Goal: Task Accomplishment & Management: Complete application form

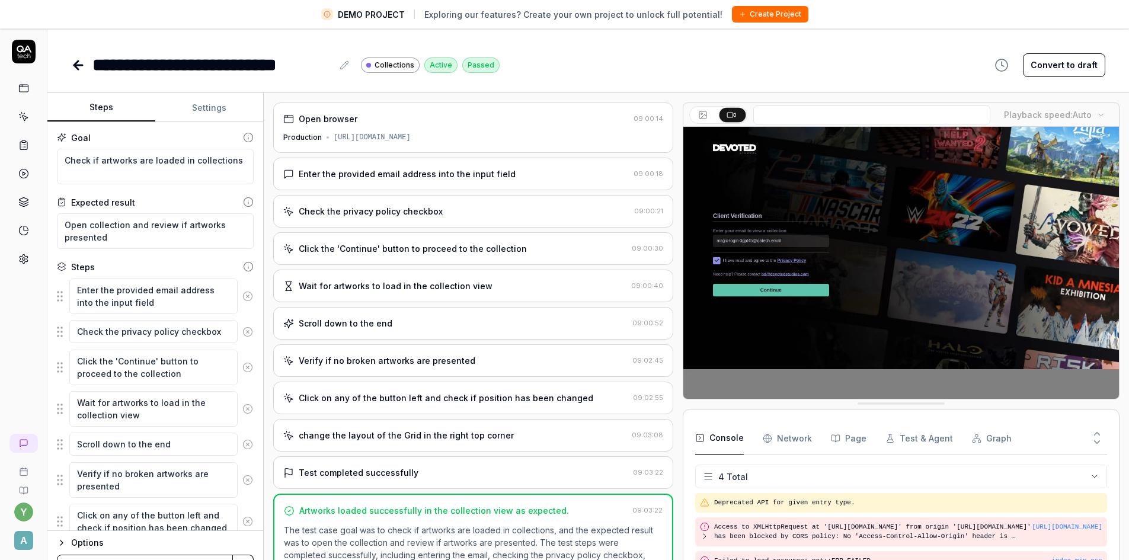
scroll to position [20, 0]
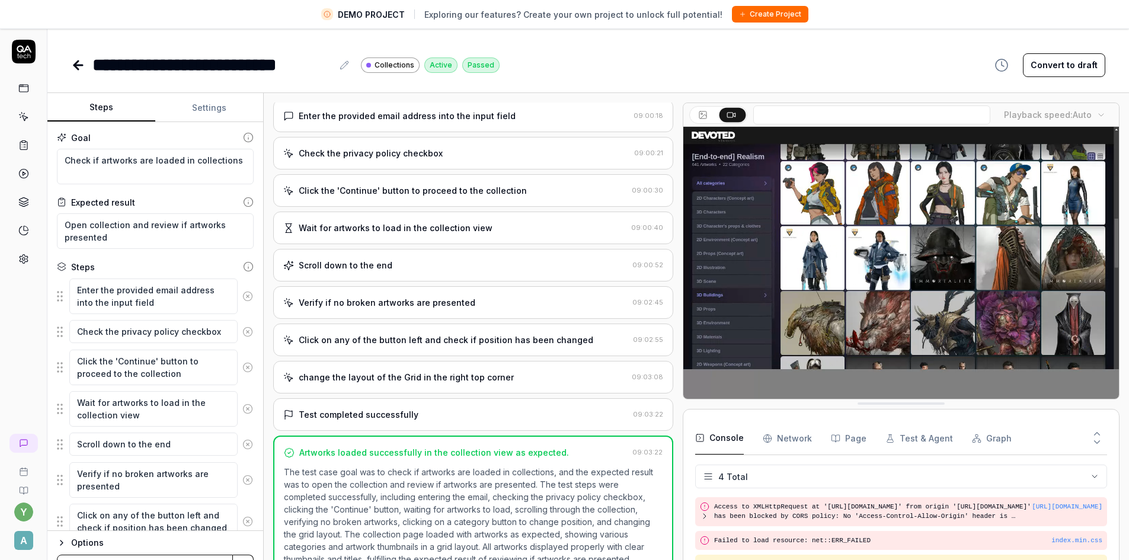
click at [72, 64] on icon at bounding box center [78, 65] width 14 height 14
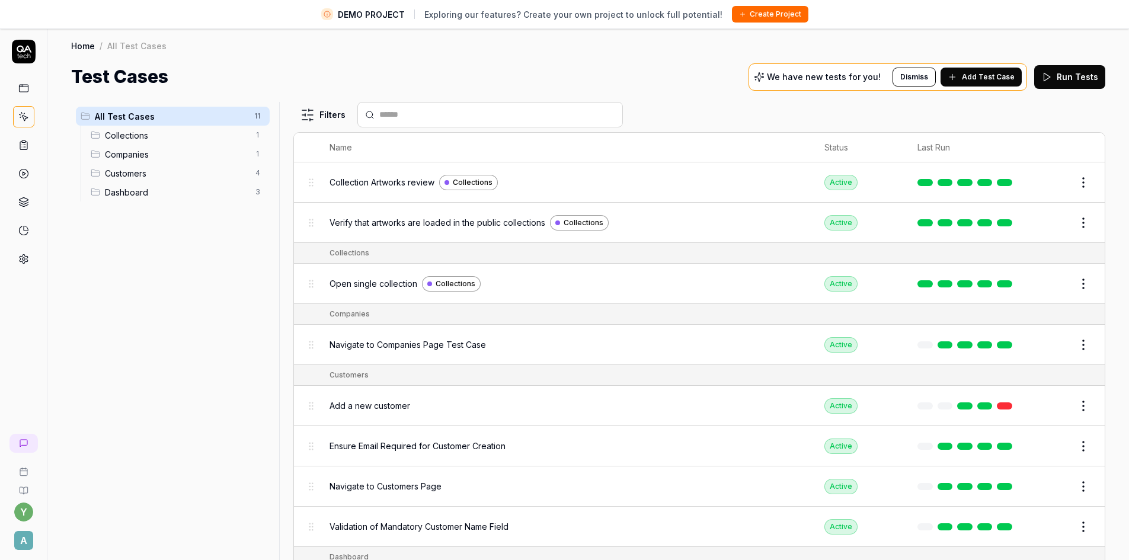
click at [22, 260] on circle at bounding box center [23, 259] width 3 height 3
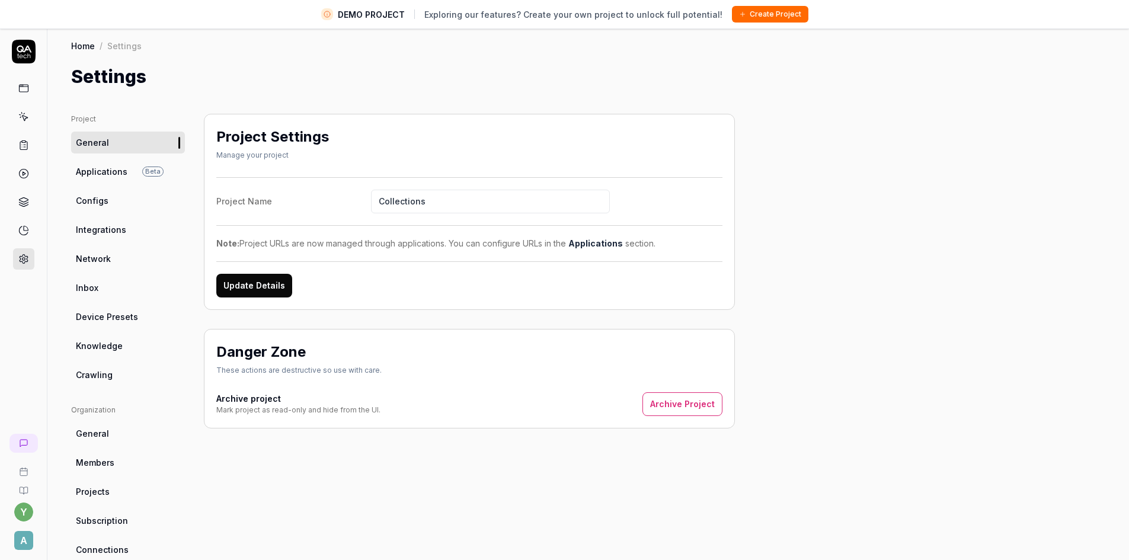
click at [84, 169] on span "Applications" at bounding box center [102, 171] width 52 height 12
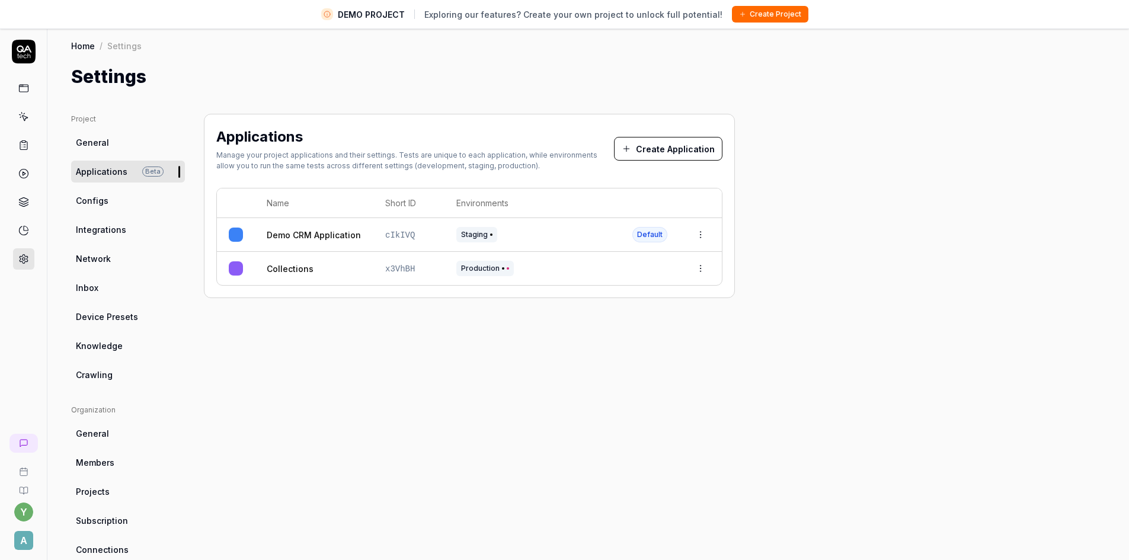
click at [678, 143] on button "Create Application" at bounding box center [668, 149] width 108 height 24
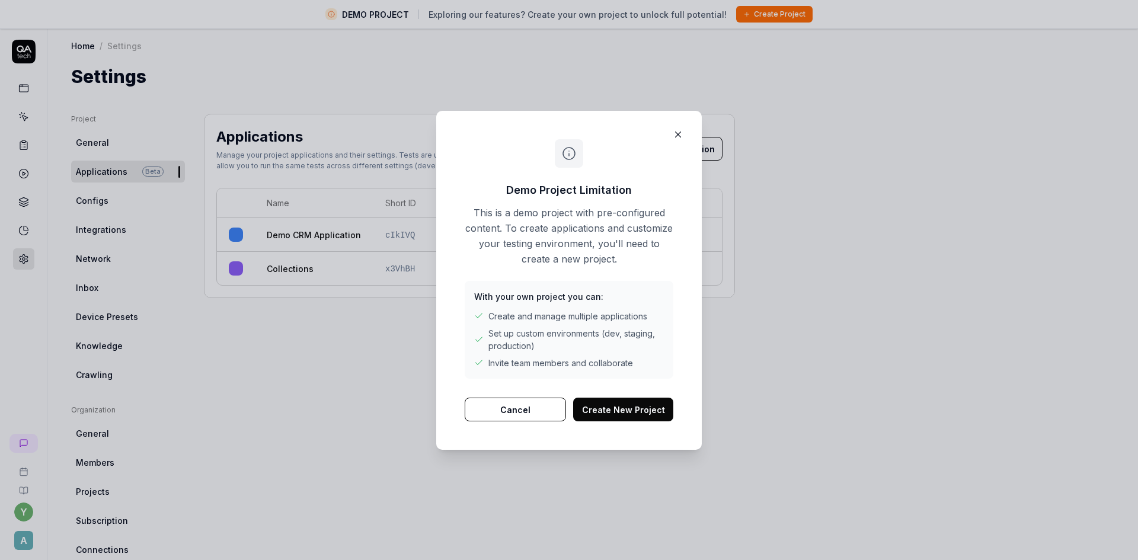
click at [614, 413] on button "Create New Project" at bounding box center [623, 410] width 100 height 24
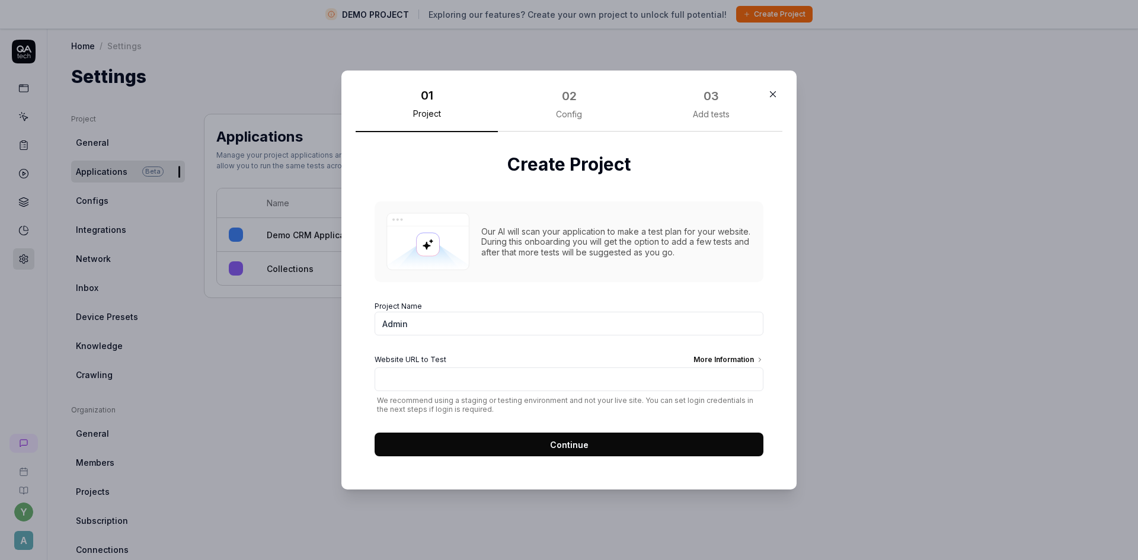
type input "Admin"
click at [399, 373] on input "Website URL to Test More Information" at bounding box center [568, 379] width 389 height 24
click at [453, 386] on input "Website URL to Test More Information" at bounding box center [568, 379] width 389 height 24
paste input "[URL][DOMAIN_NAME]"
type input "[URL][DOMAIN_NAME]"
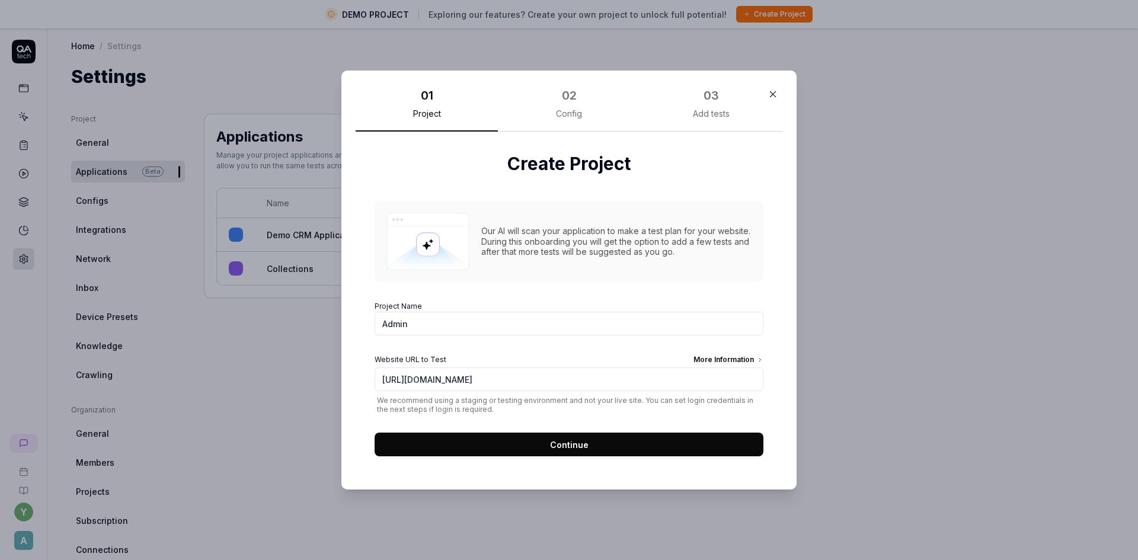
click at [521, 446] on button "Continue" at bounding box center [568, 445] width 389 height 24
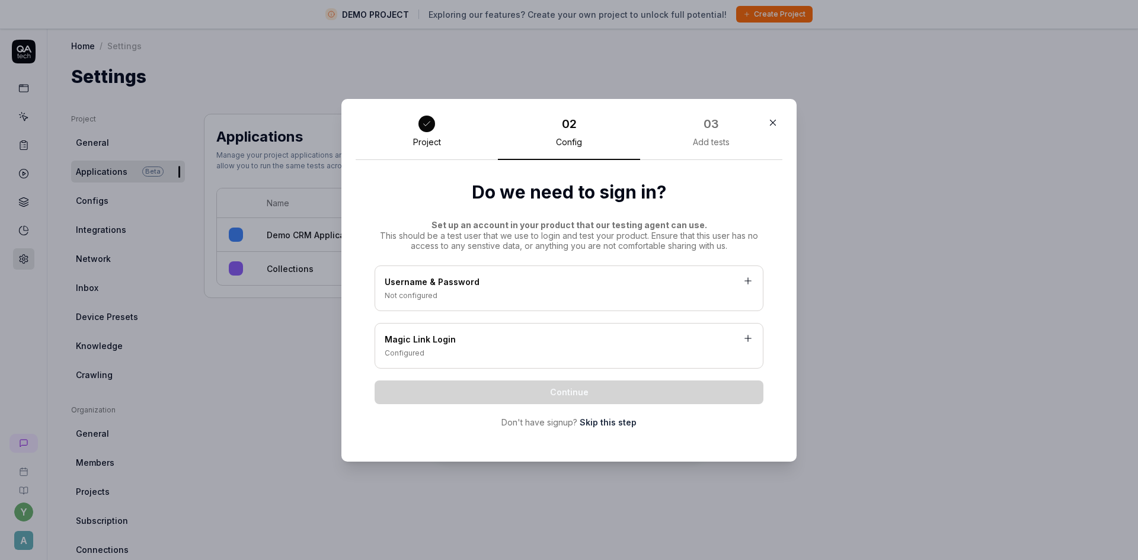
click at [746, 280] on icon at bounding box center [747, 281] width 11 height 11
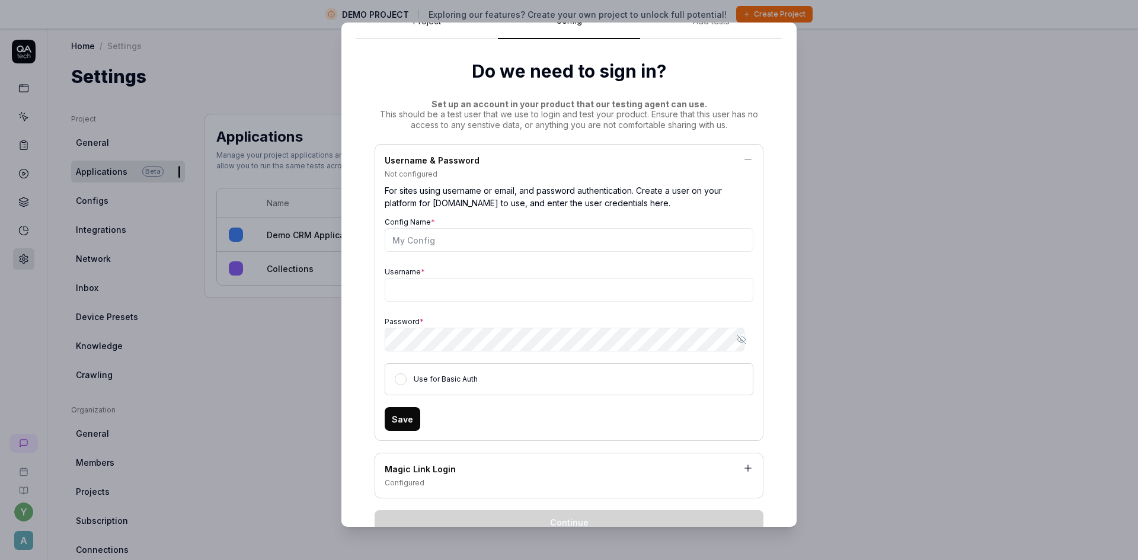
scroll to position [110, 0]
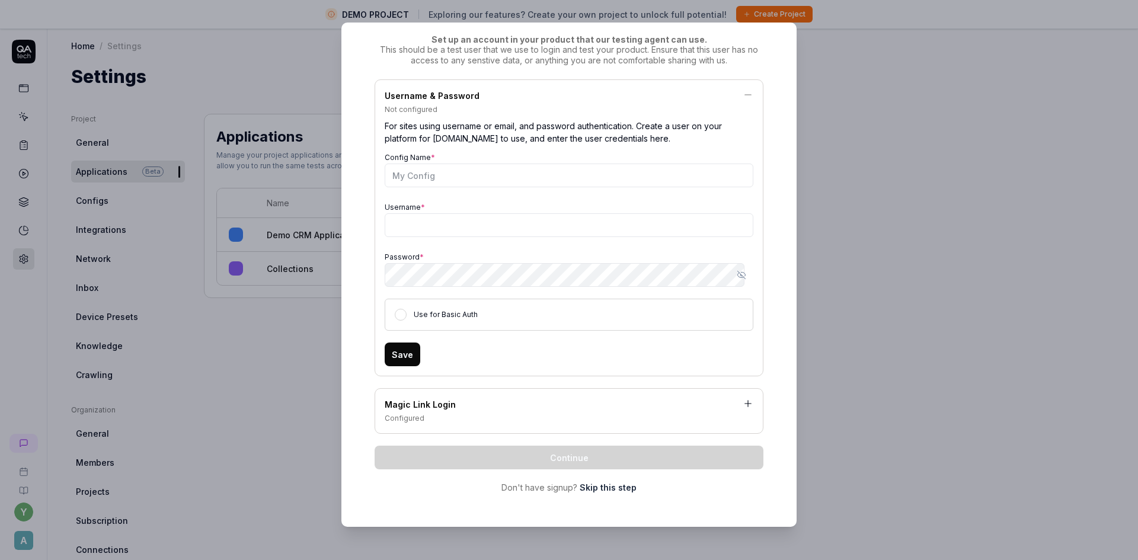
click at [748, 405] on icon at bounding box center [748, 404] width 0 height 7
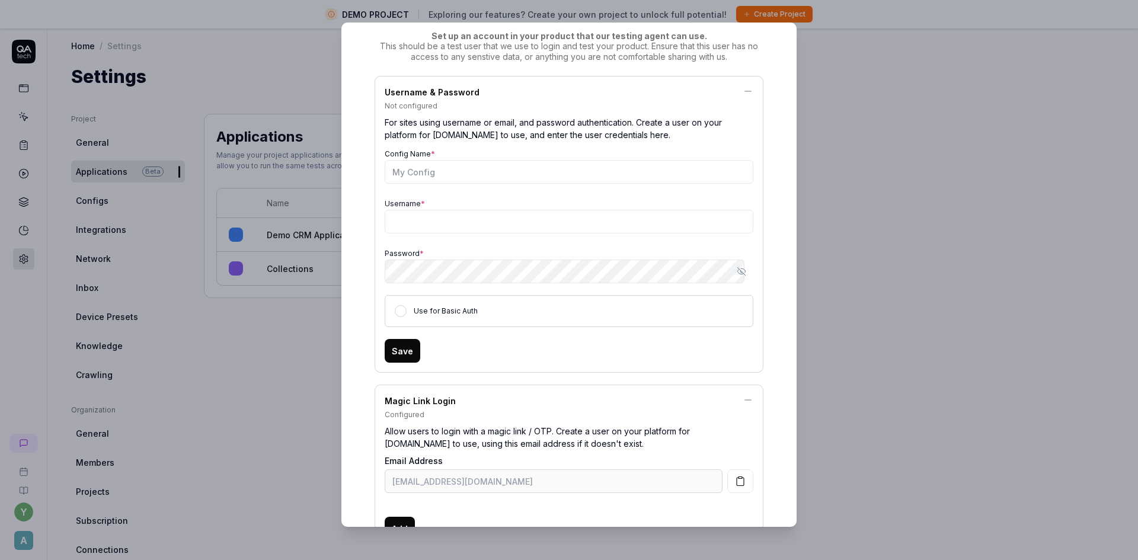
scroll to position [111, 0]
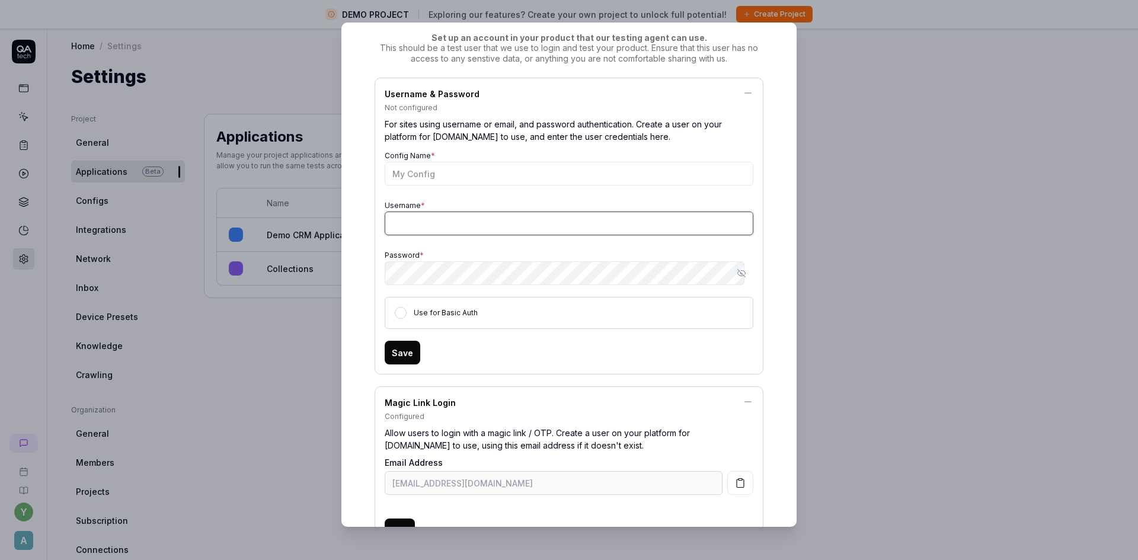
click at [438, 218] on input "Username *" at bounding box center [569, 224] width 369 height 24
click at [434, 223] on input "Username *" at bounding box center [569, 224] width 369 height 24
click at [425, 219] on input "Username *" at bounding box center [569, 224] width 369 height 24
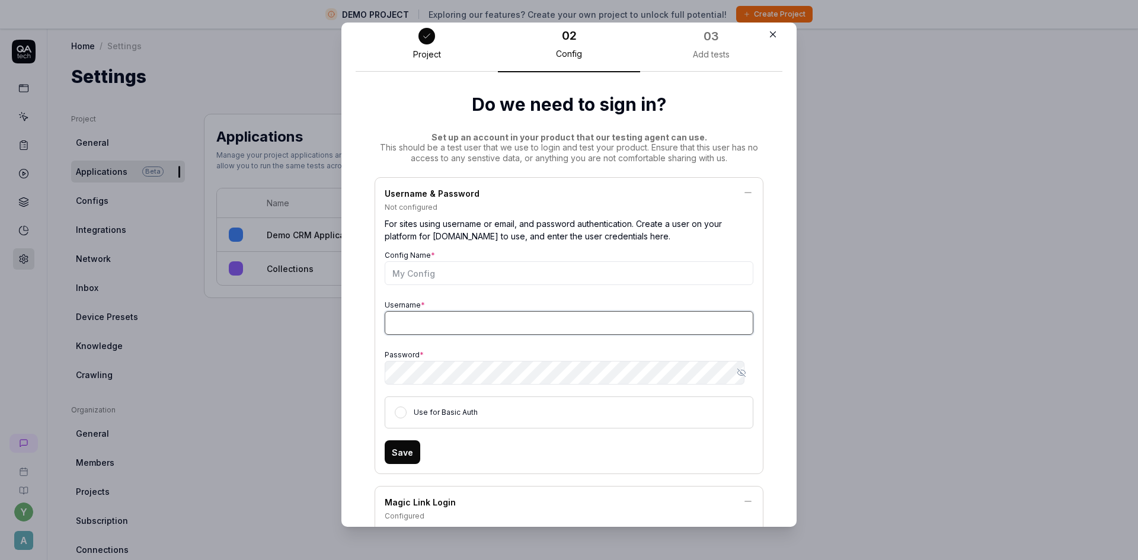
scroll to position [0, 0]
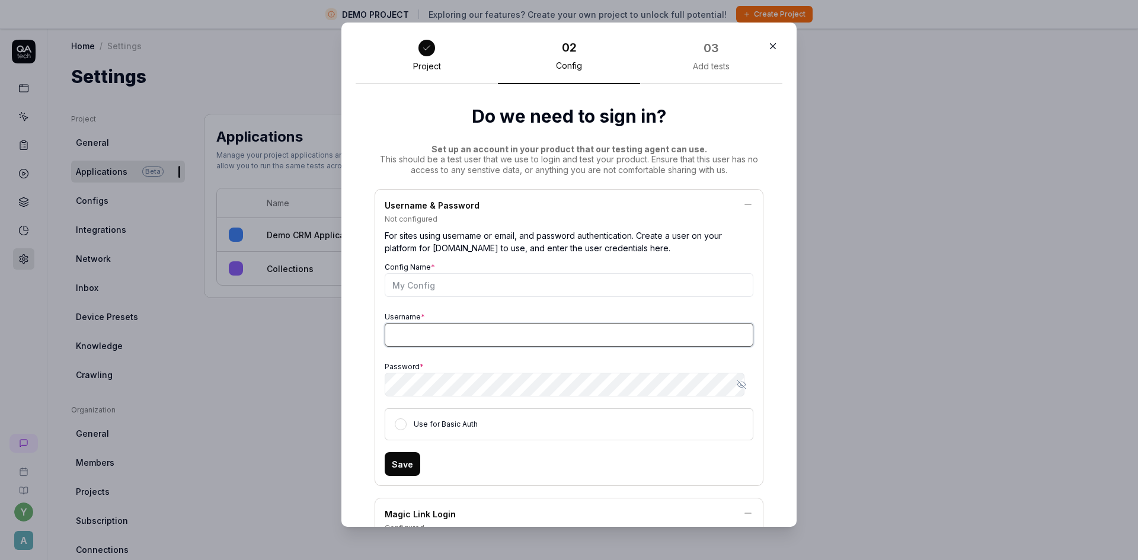
click at [437, 329] on input "Username *" at bounding box center [569, 335] width 369 height 24
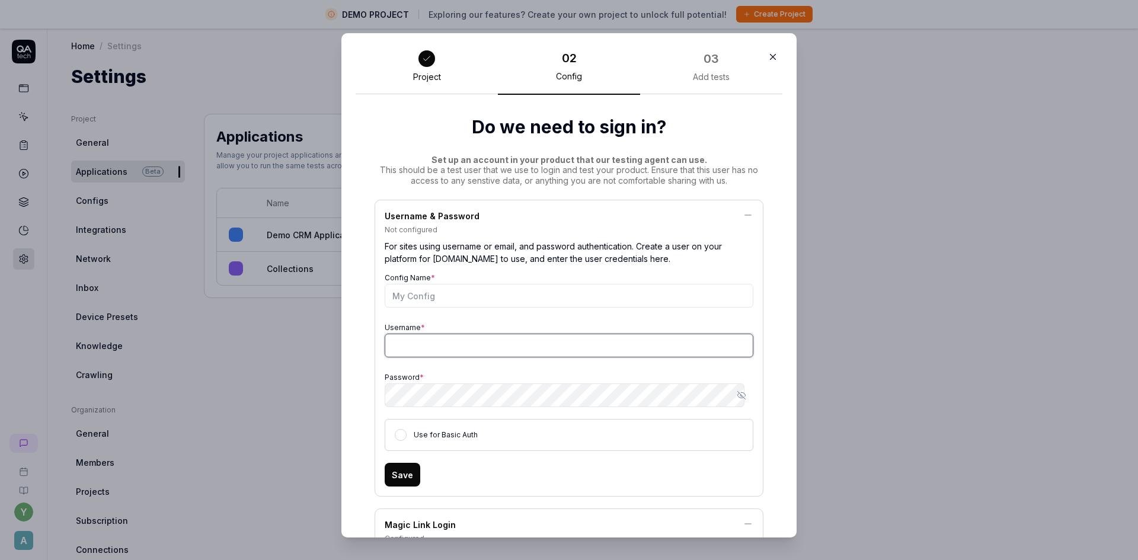
click at [444, 348] on input "Username *" at bounding box center [569, 346] width 369 height 24
type input "[EMAIL_ADDRESS][DOMAIN_NAME]"
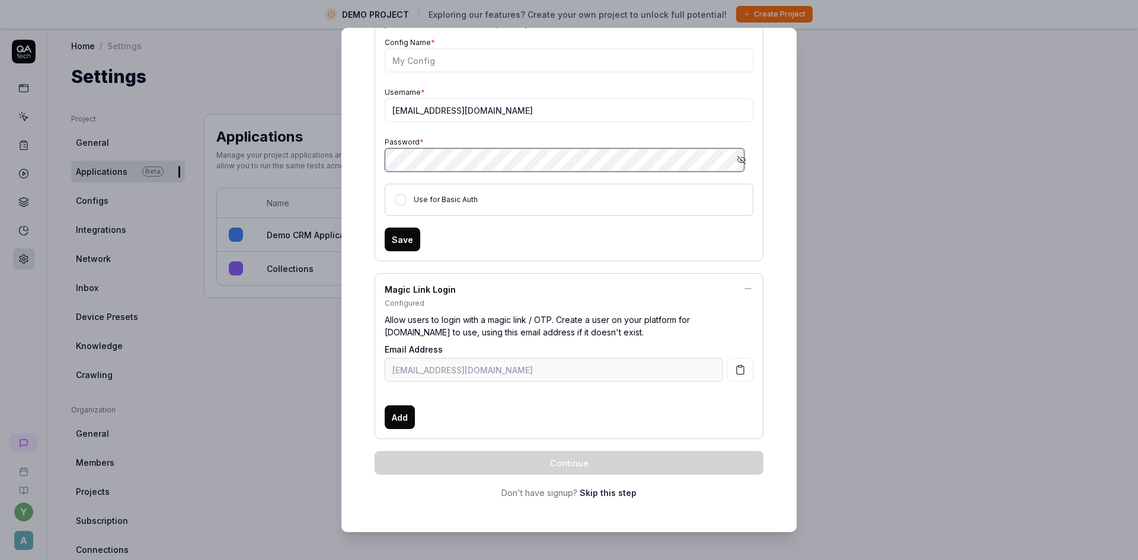
scroll to position [11, 0]
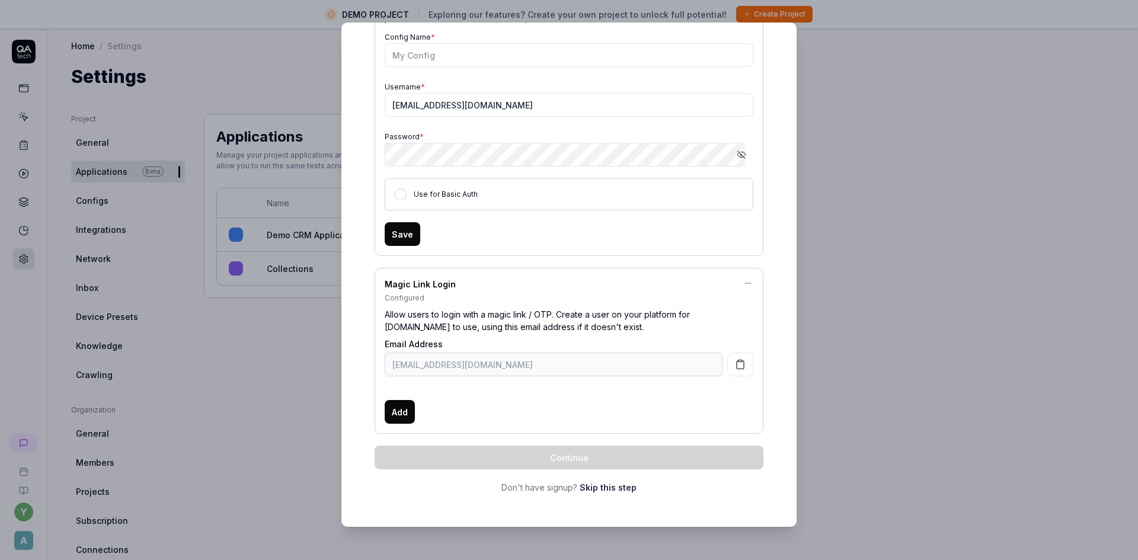
click at [399, 233] on button "Save" at bounding box center [403, 234] width 36 height 24
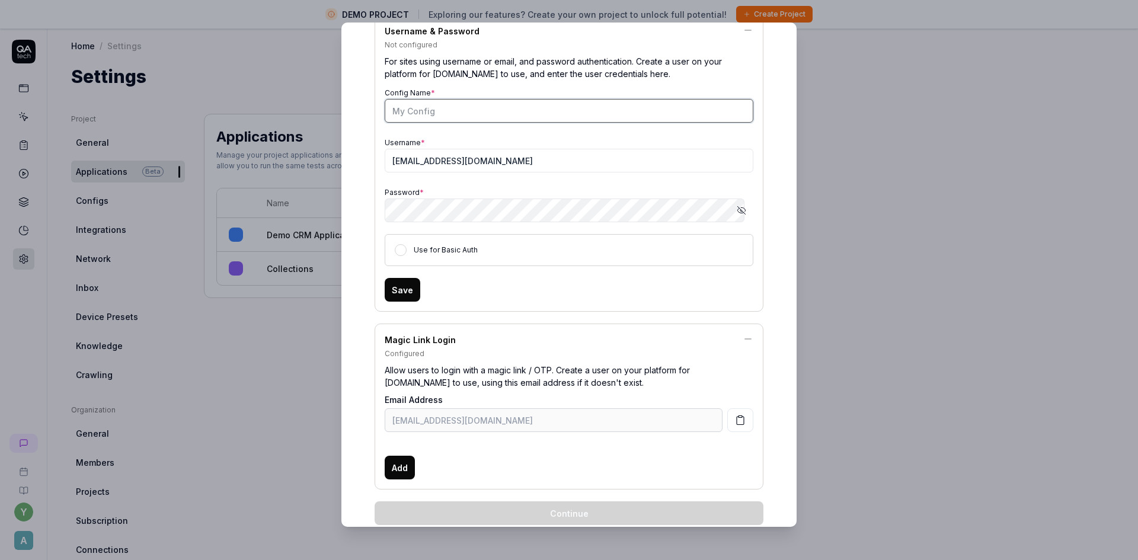
scroll to position [171, 0]
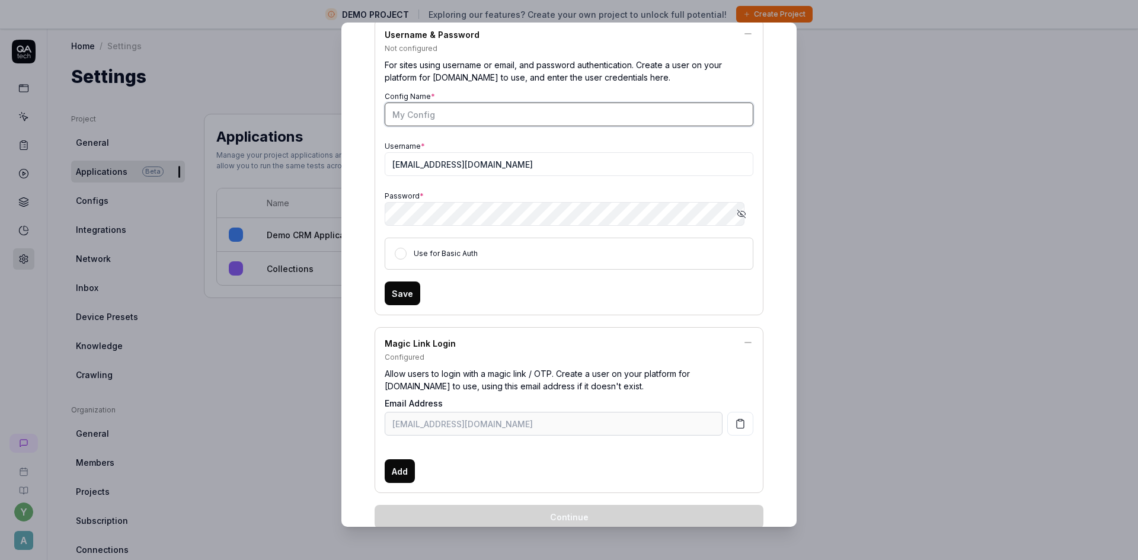
click at [434, 115] on input "Config Name *" at bounding box center [569, 114] width 369 height 24
type input "Test Jull"
click at [402, 295] on button "Save" at bounding box center [403, 293] width 36 height 24
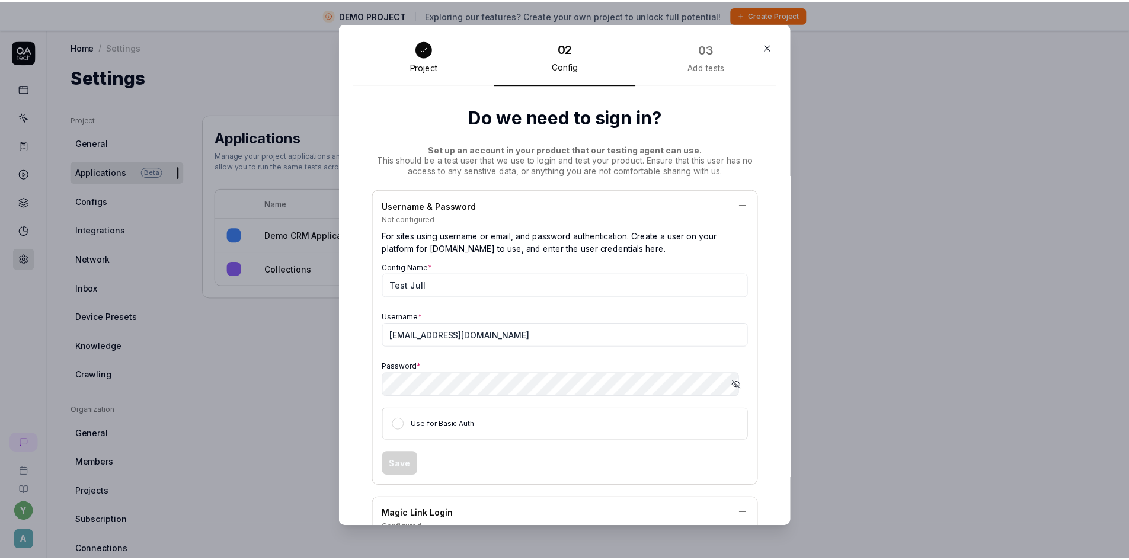
scroll to position [0, 0]
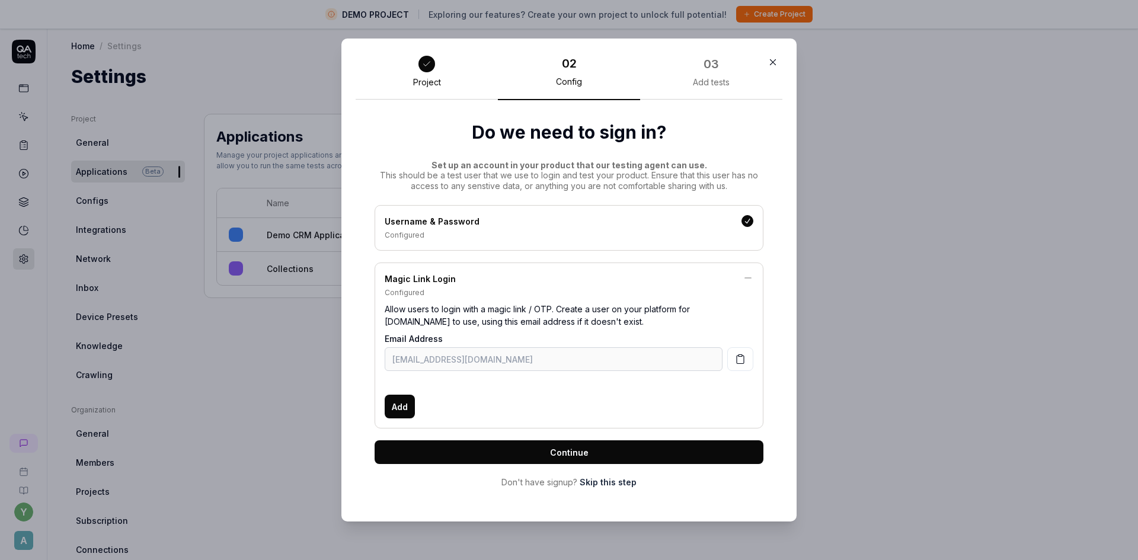
click at [514, 456] on button "Continue" at bounding box center [568, 452] width 389 height 24
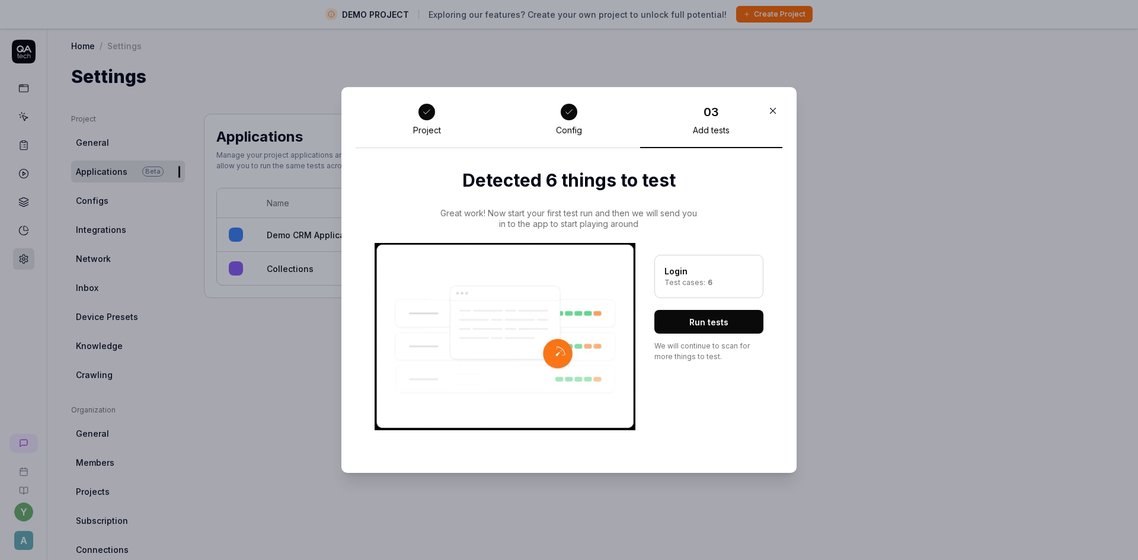
click at [769, 112] on icon "button" at bounding box center [772, 110] width 11 height 11
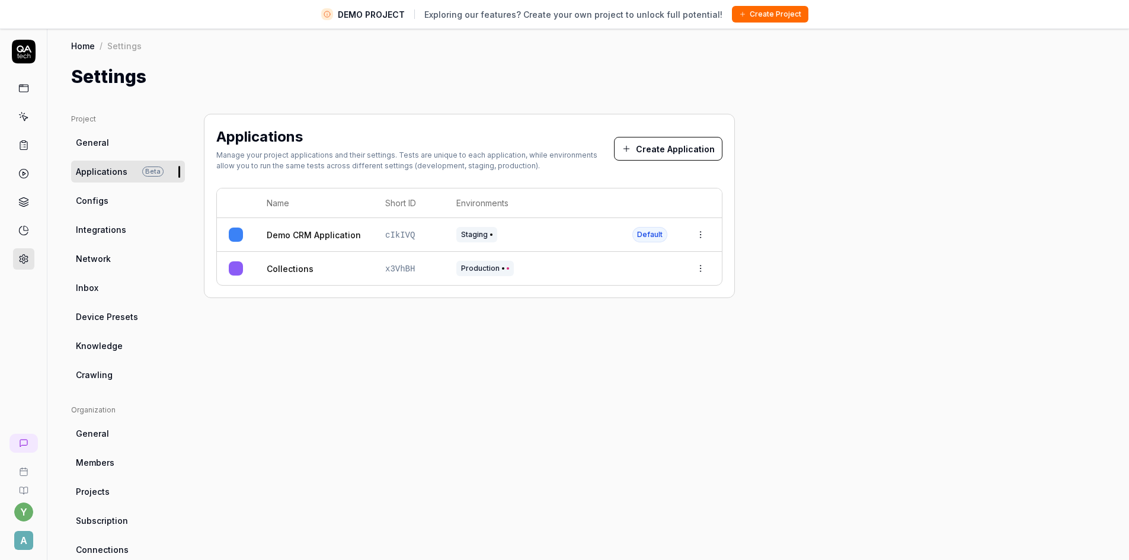
click at [22, 260] on circle at bounding box center [23, 259] width 3 height 3
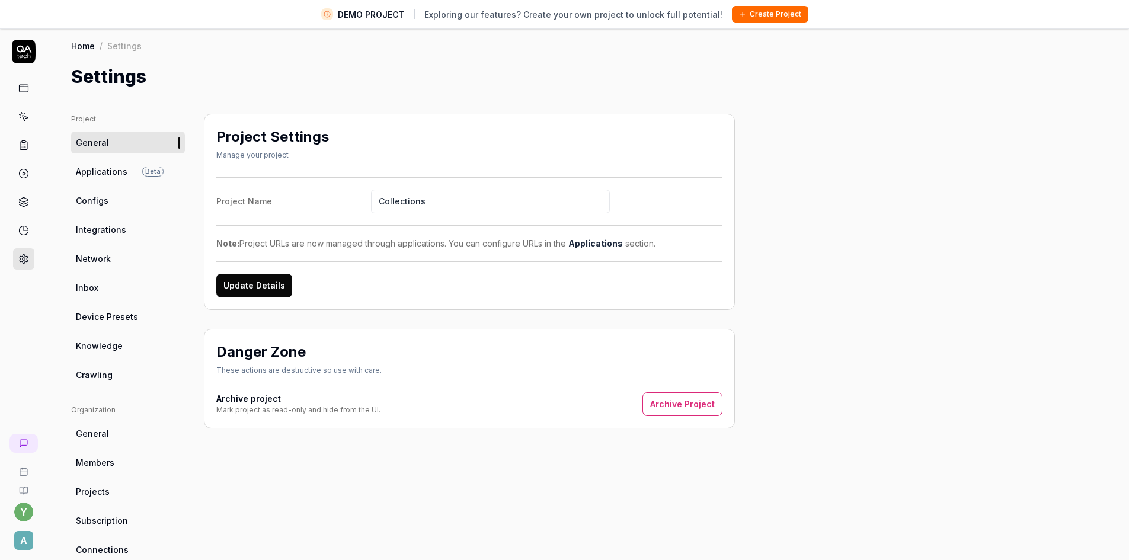
click at [102, 172] on span "Applications" at bounding box center [102, 171] width 52 height 12
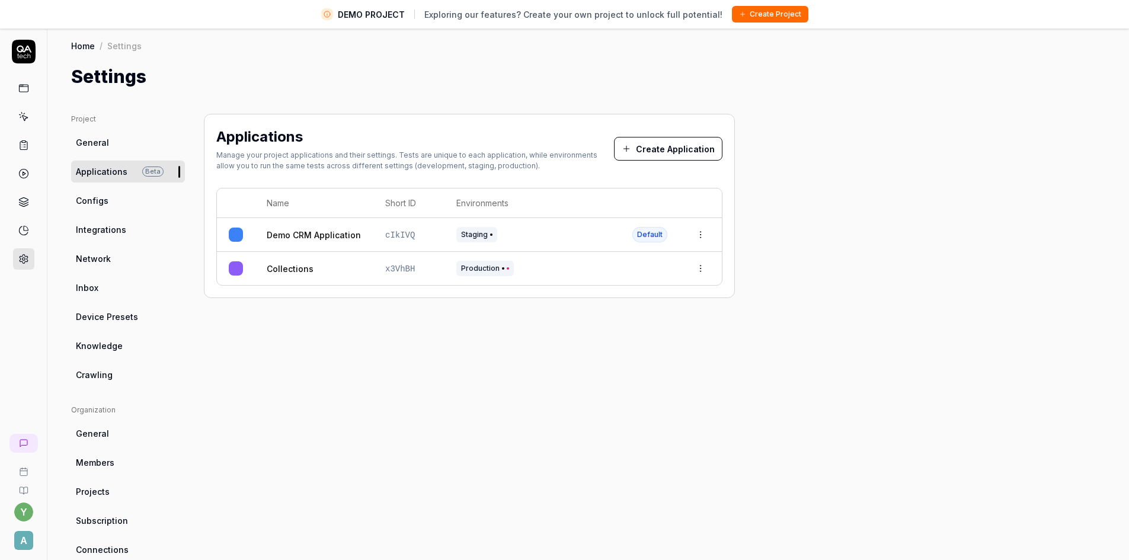
click at [654, 147] on button "Create Application" at bounding box center [668, 149] width 108 height 24
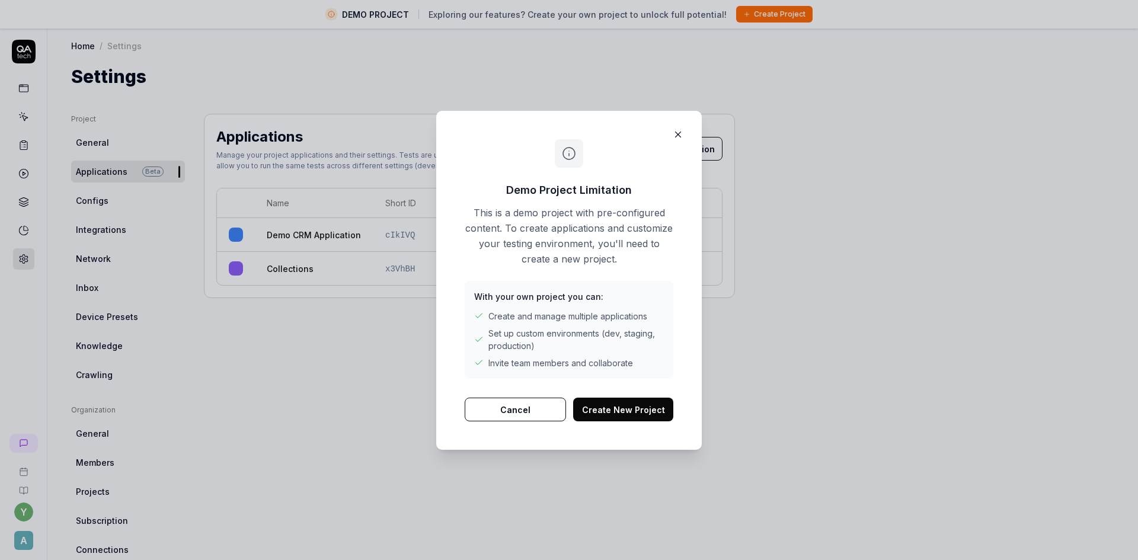
click at [680, 132] on button "button" at bounding box center [677, 134] width 19 height 19
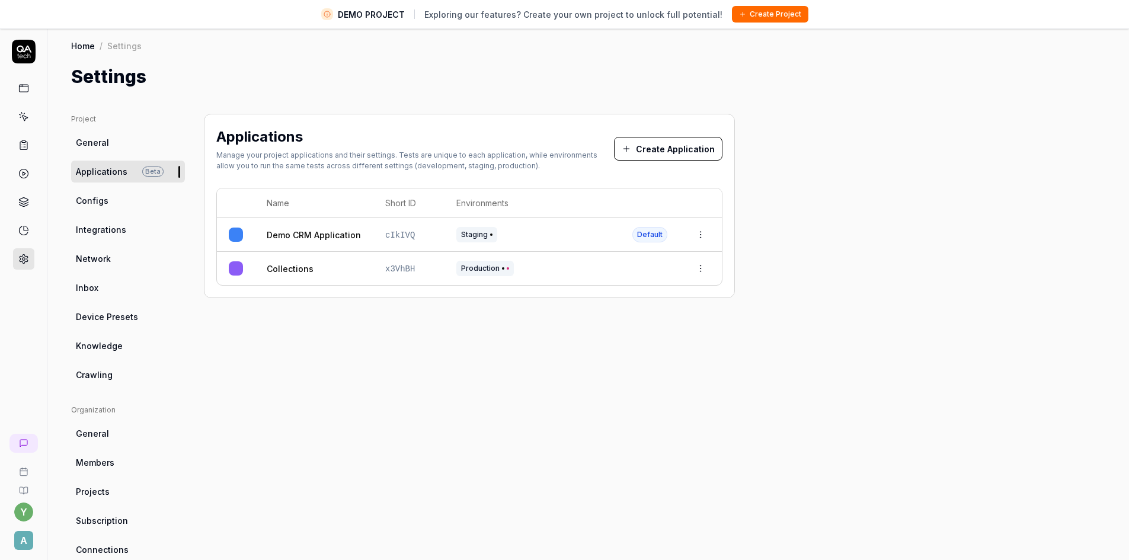
click at [657, 148] on button "Create Application" at bounding box center [668, 149] width 108 height 24
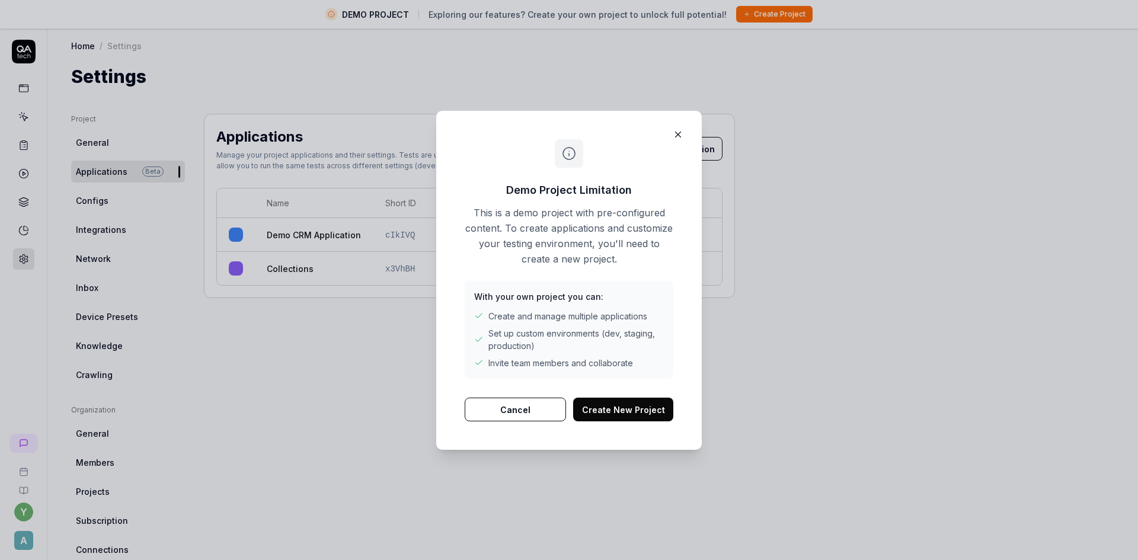
click at [677, 132] on icon "button" at bounding box center [677, 134] width 11 height 11
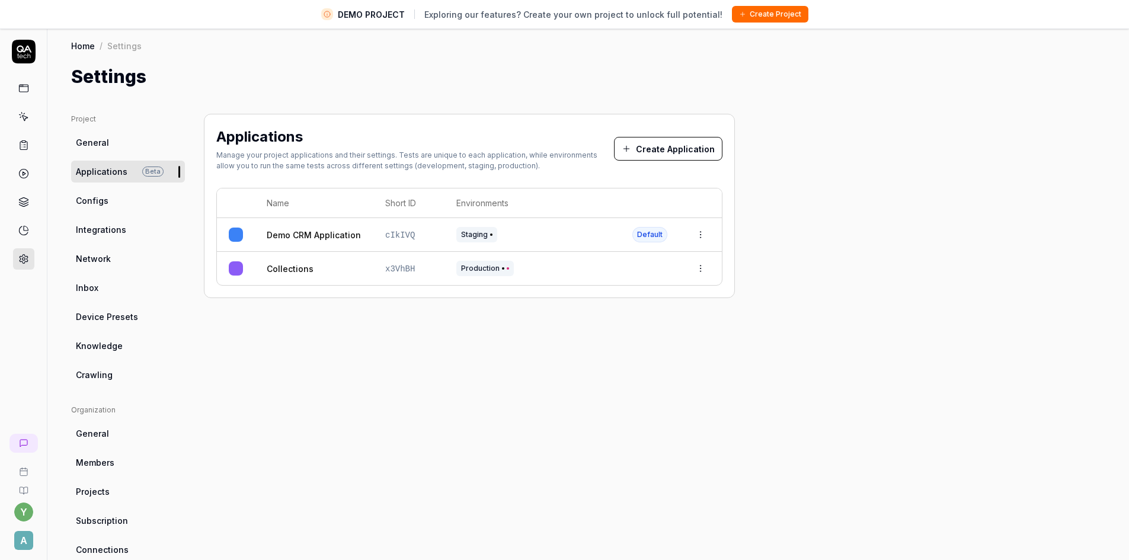
click at [22, 118] on icon at bounding box center [23, 116] width 11 height 11
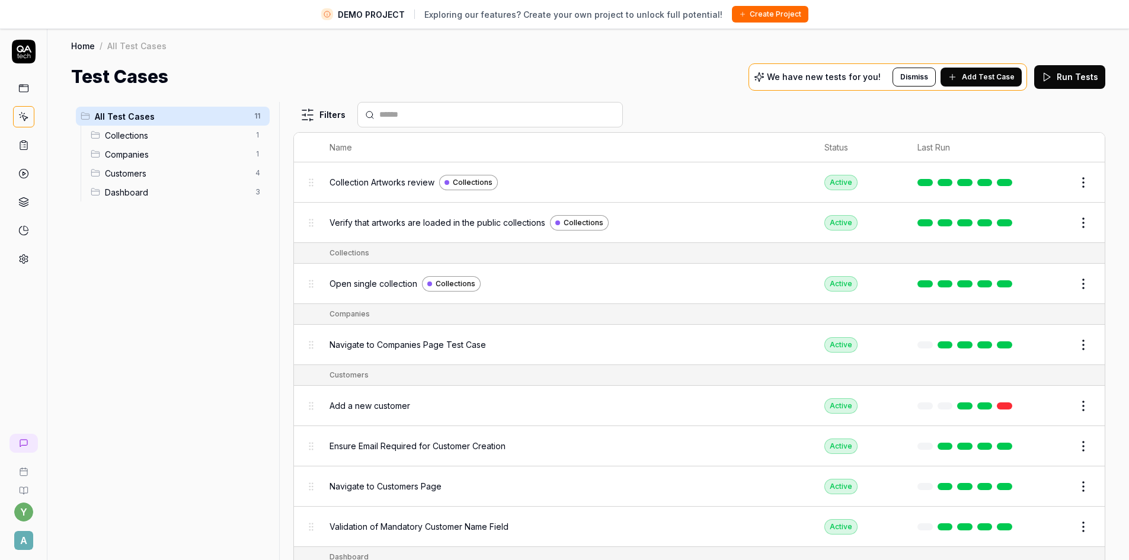
click at [25, 259] on icon at bounding box center [23, 259] width 11 height 11
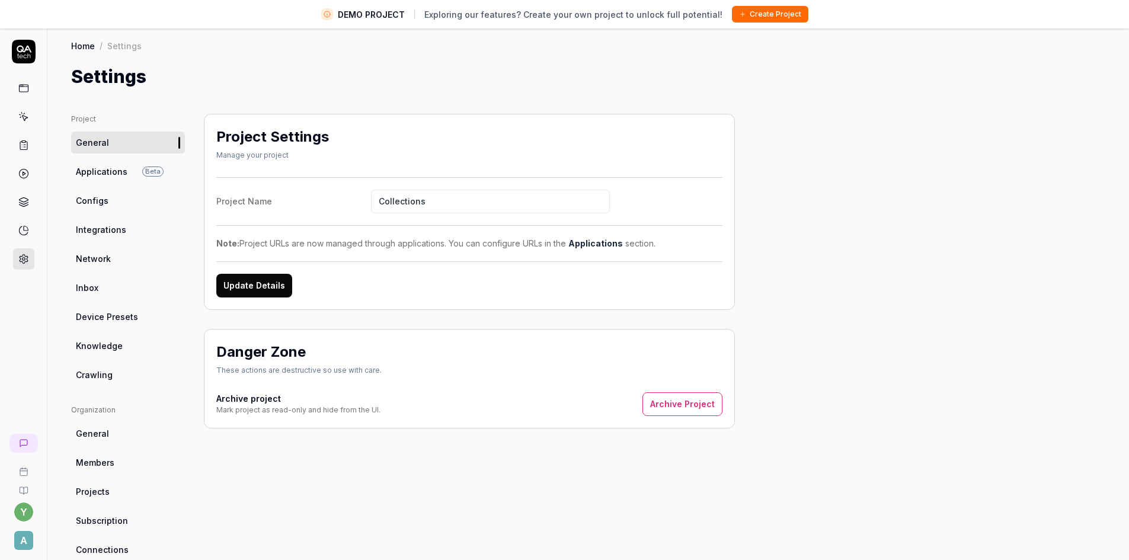
click at [94, 169] on span "Applications" at bounding box center [102, 171] width 52 height 12
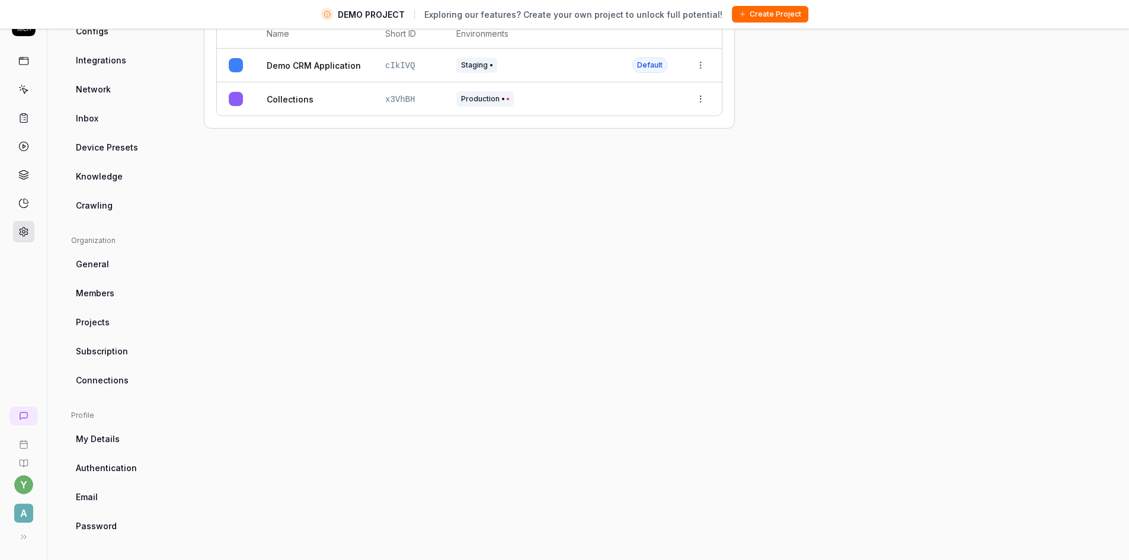
scroll to position [28, 0]
click at [18, 511] on span "A" at bounding box center [23, 512] width 19 height 19
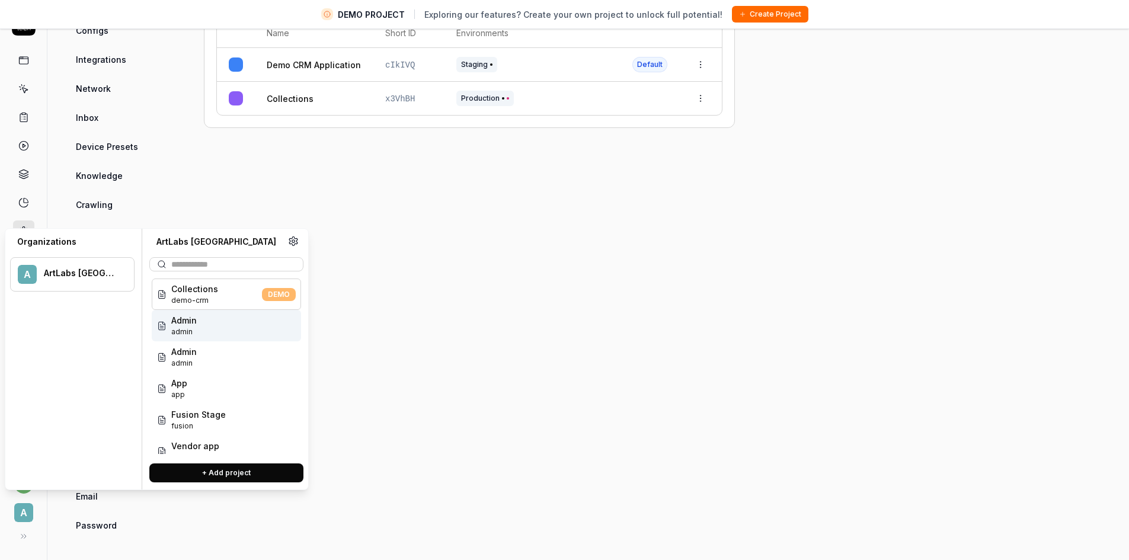
click at [226, 327] on div "Admin admin" at bounding box center [226, 325] width 149 height 31
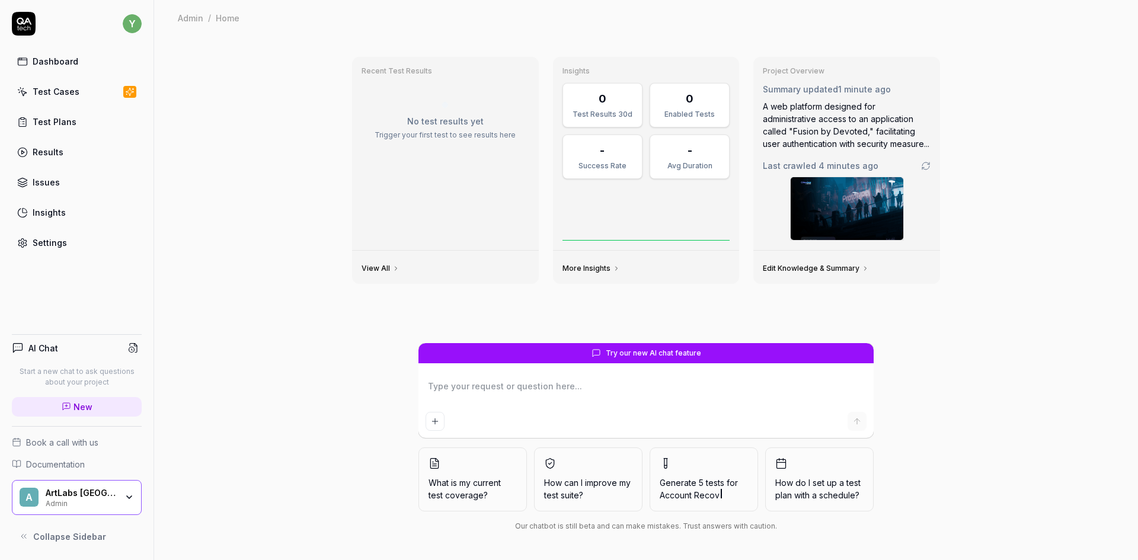
click at [50, 88] on div "Test Cases" at bounding box center [56, 91] width 47 height 12
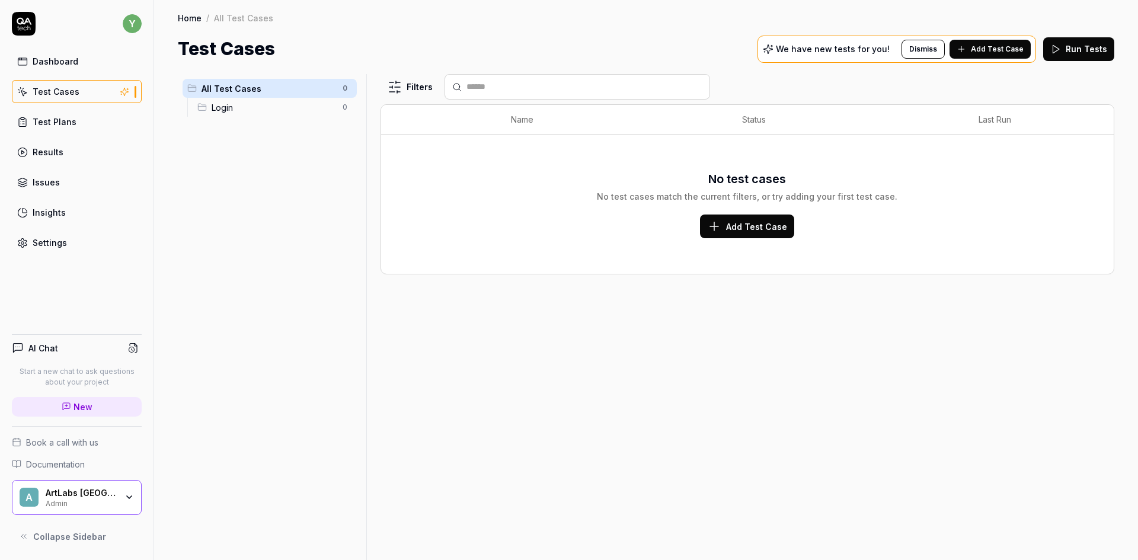
click at [988, 45] on span "Add Test Case" at bounding box center [996, 49] width 53 height 11
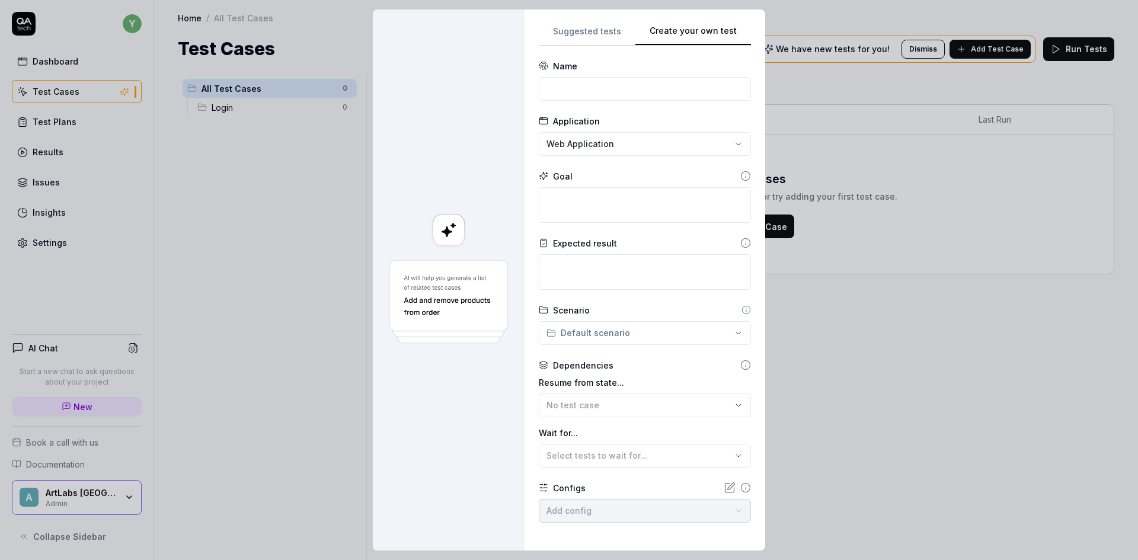
click at [724, 27] on button "Create your own test" at bounding box center [693, 34] width 116 height 21
click at [580, 206] on textarea at bounding box center [645, 205] width 212 height 36
type textarea "*"
type textarea "C"
type textarea "*"
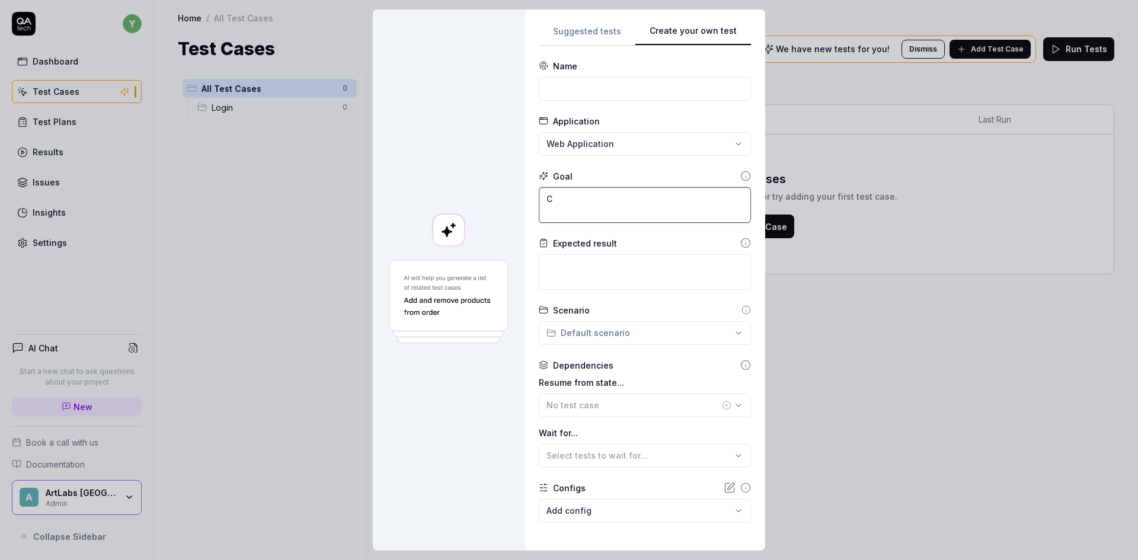
type textarea "Ch"
type textarea "*"
type textarea "Che"
type textarea "*"
type textarea "Chec"
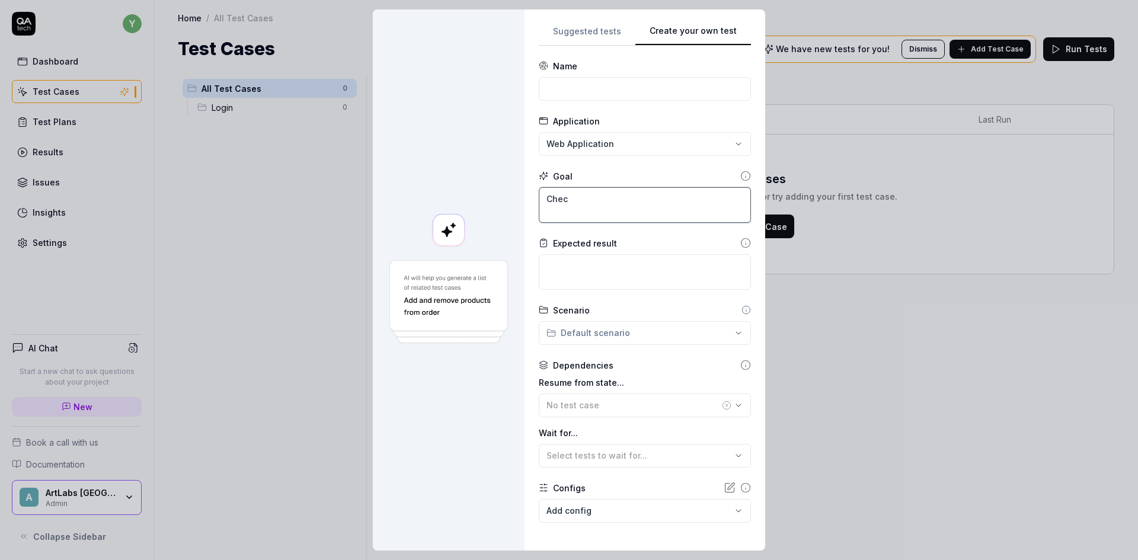
type textarea "*"
type textarea "Check"
type textarea "*"
type textarea "Check"
type textarea "*"
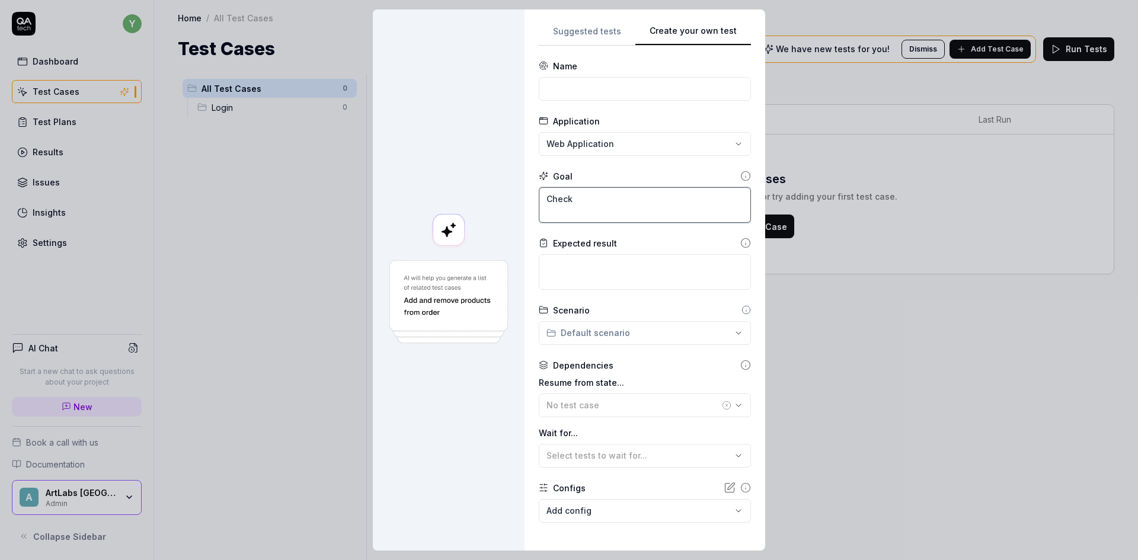
type textarea "Check w"
type textarea "*"
type textarea "Check wh"
type textarea "*"
type textarea "Check whe"
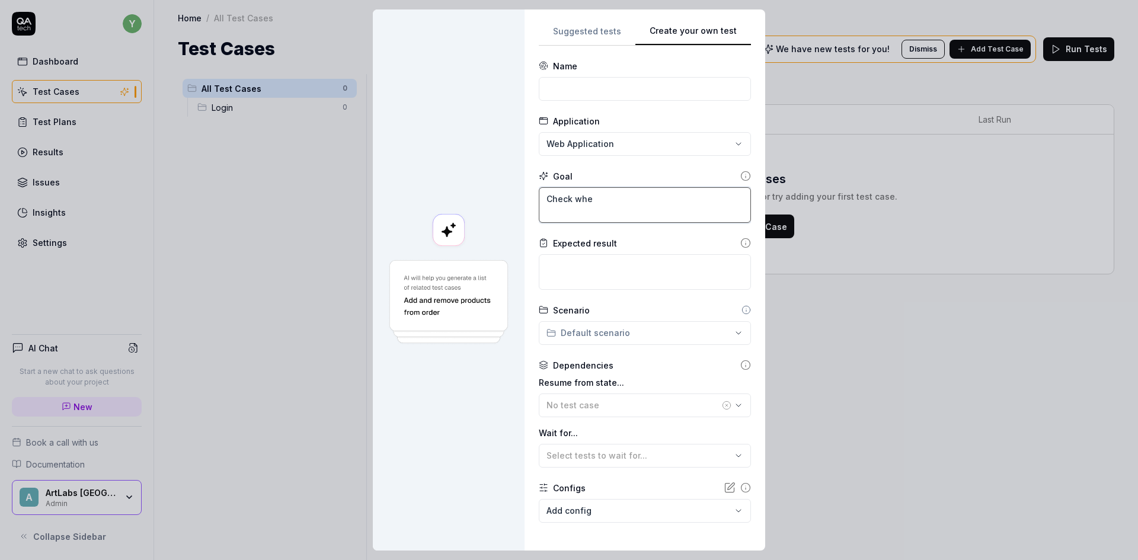
type textarea "*"
type textarea "Check whet"
type textarea "*"
type textarea "Check wheth"
type textarea "*"
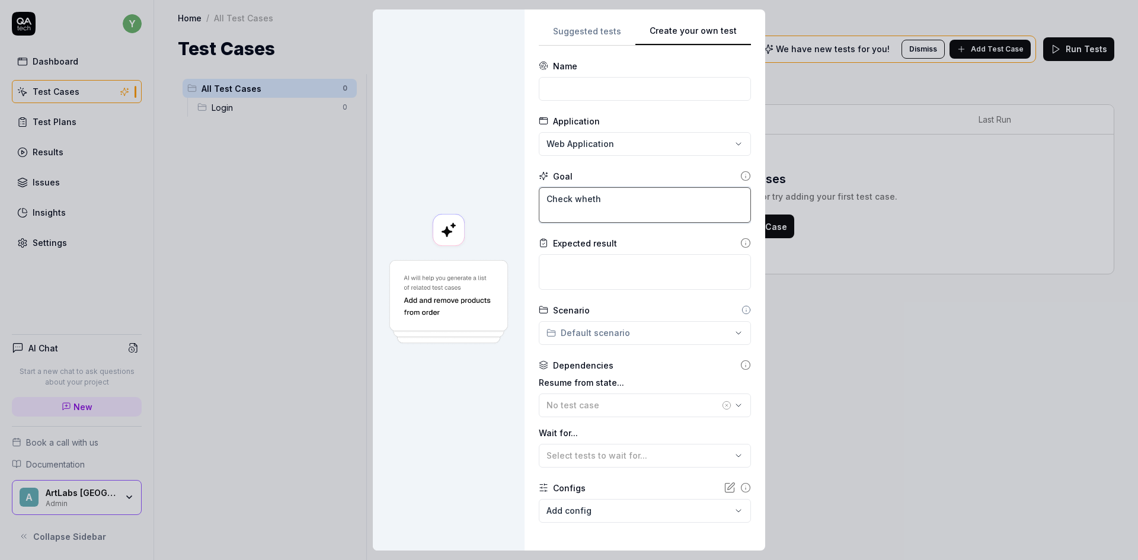
type textarea "Check whethe"
type textarea "*"
type textarea "Check whether"
type textarea "*"
type textarea "Check whether"
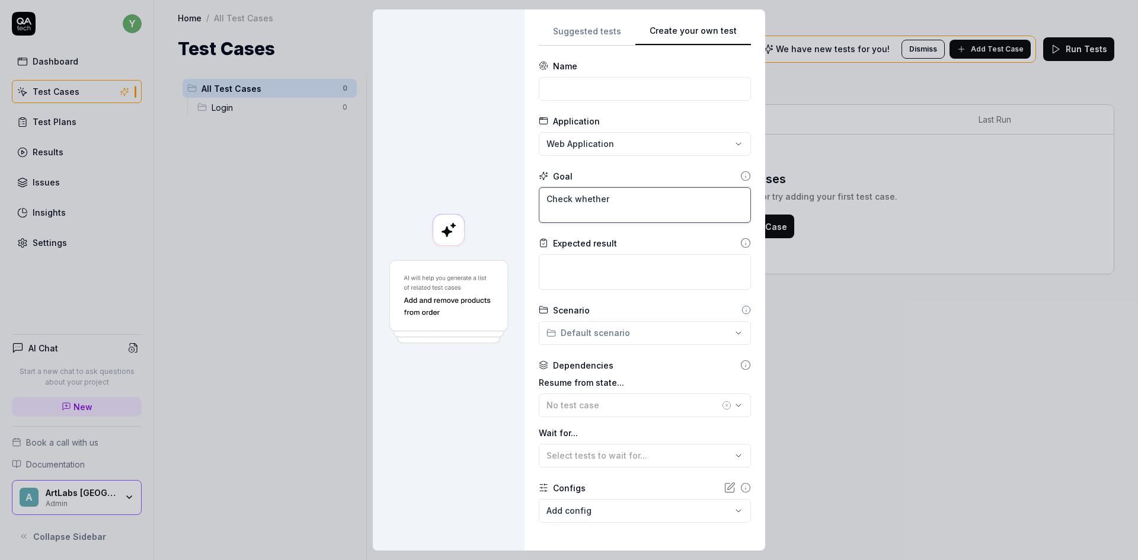
type textarea "*"
type textarea "Check whether l"
type textarea "*"
type textarea "Check whether lo"
type textarea "*"
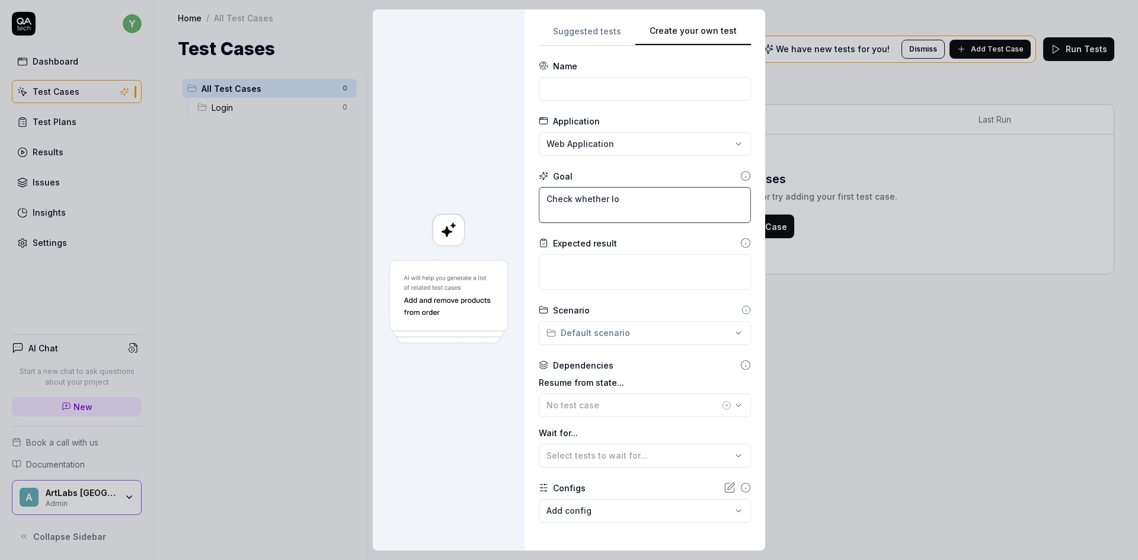
type textarea "Check whether log"
type textarea "*"
type textarea "Check whether logi"
type textarea "*"
type textarea "Check whether login"
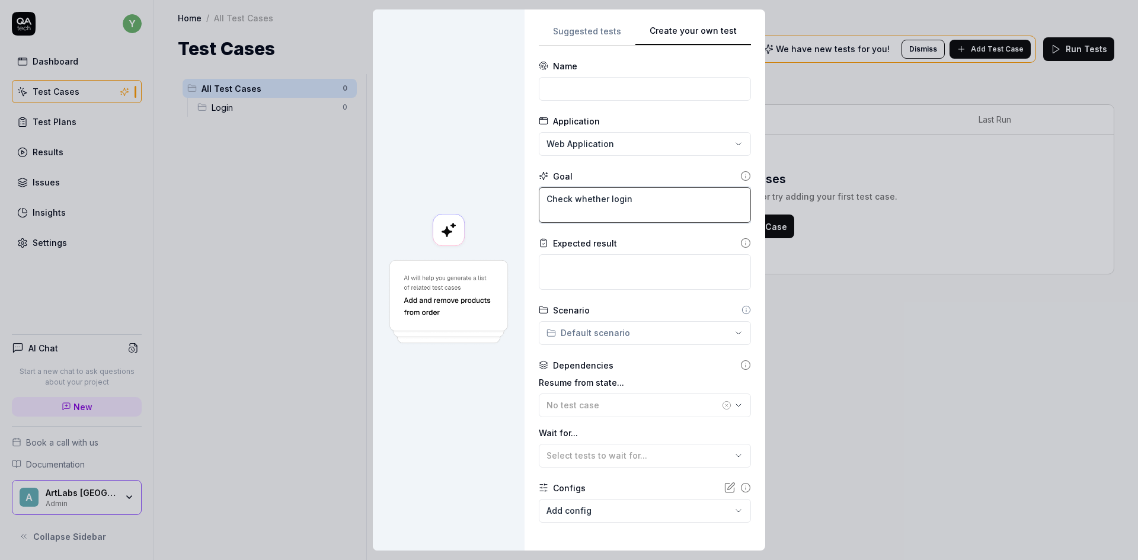
type textarea "*"
type textarea "Check whether login"
type textarea "*"
type textarea "Check whether login w"
type textarea "*"
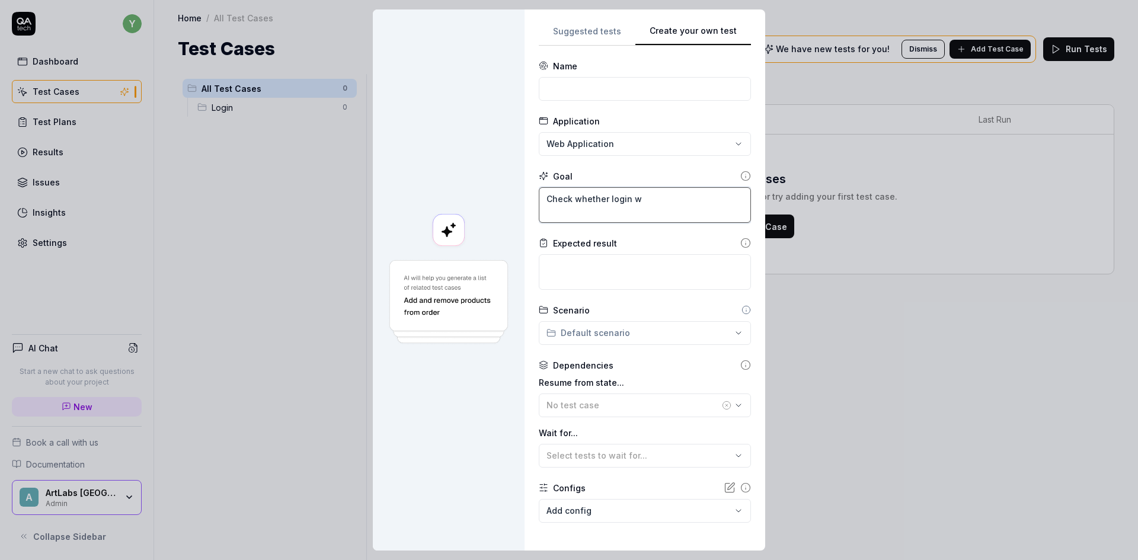
type textarea "Check whether login wo"
type textarea "*"
type textarea "Check whether login wor"
type textarea "*"
type textarea "Check whether login work"
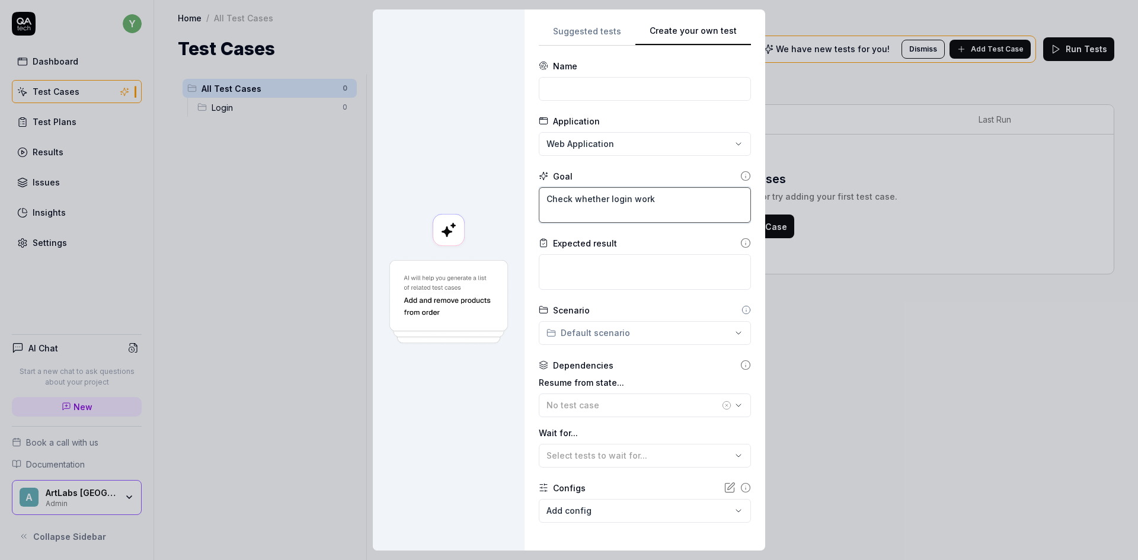
type textarea "*"
type textarea "Check whether login works"
type textarea "*"
type textarea "Check whether login works"
type textarea "*"
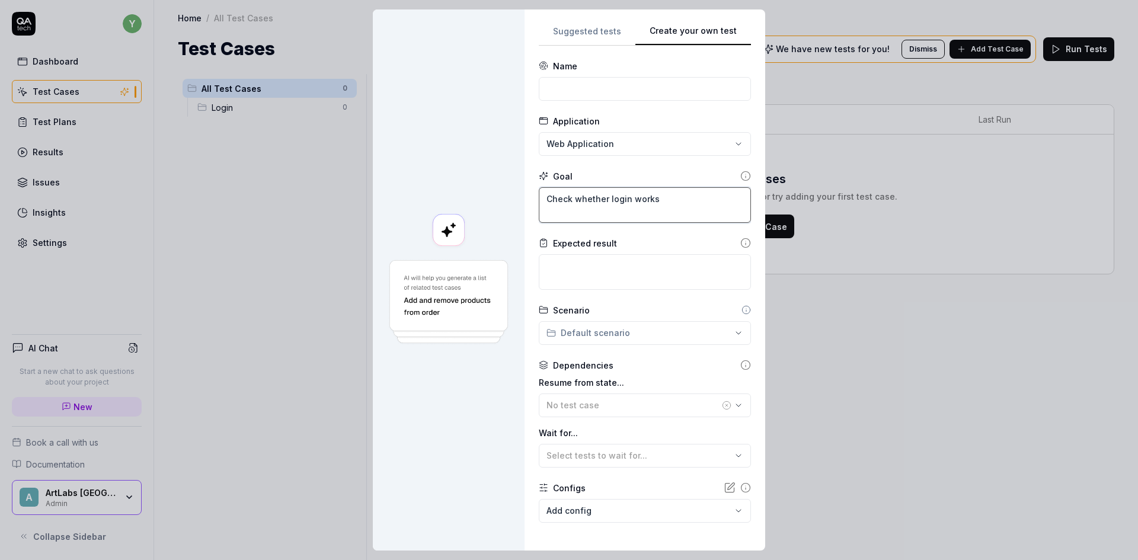
type textarea "Check whether login works"
type textarea "*"
type textarea "Check whether login work"
type textarea "*"
type textarea "Check whether login wor"
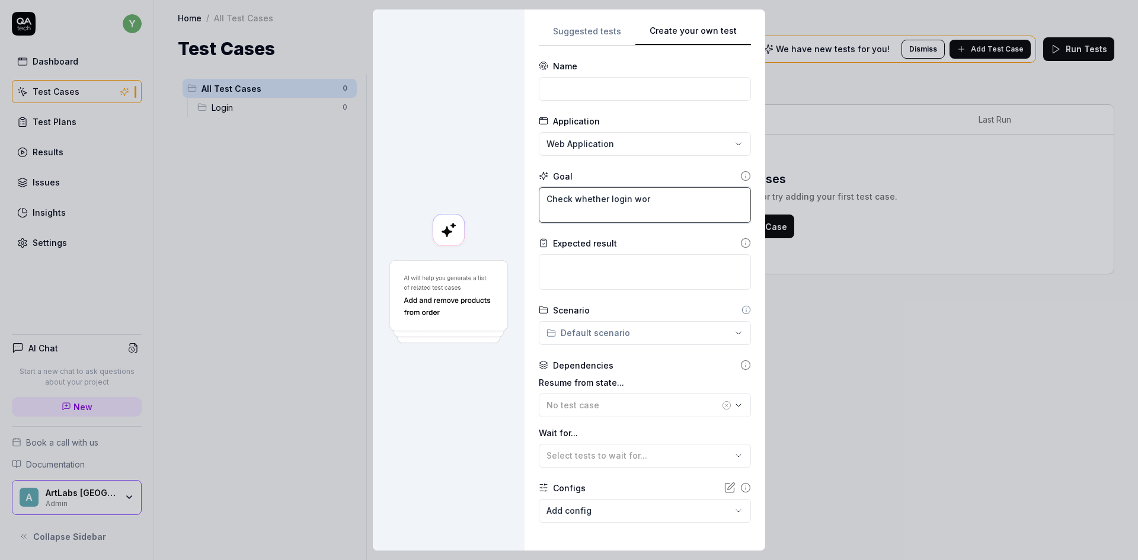
type textarea "*"
type textarea "Check whether login wo"
type textarea "*"
type textarea "Check whether login w"
type textarea "*"
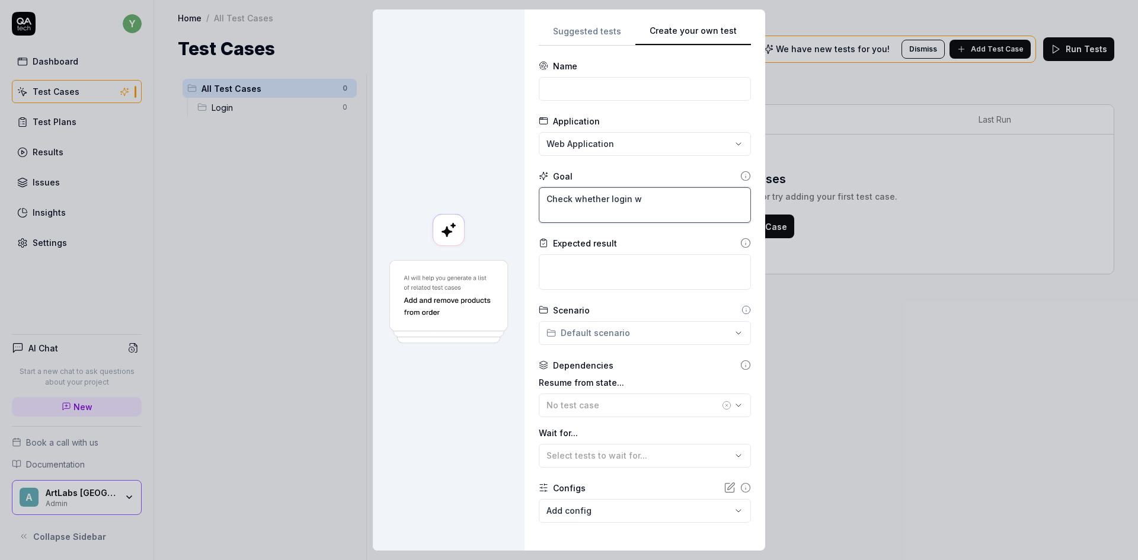
type textarea "Check whether login"
type textarea "*"
type textarea "Check whether login i"
type textarea "*"
type textarea "Check whether login is"
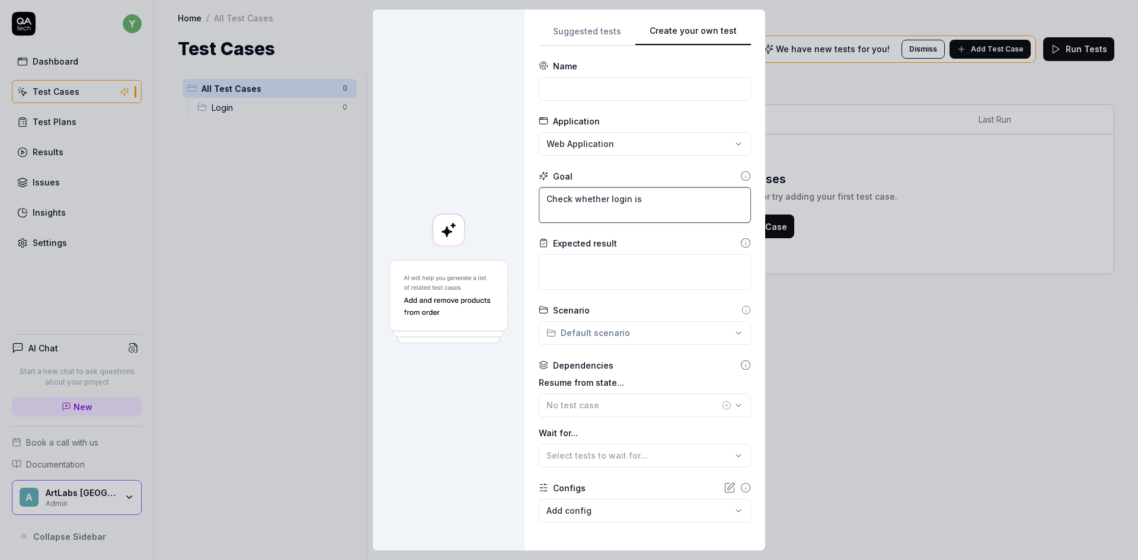
type textarea "*"
type textarea "Check whether login is s"
type textarea "*"
type textarea "Check whether login is su"
type textarea "*"
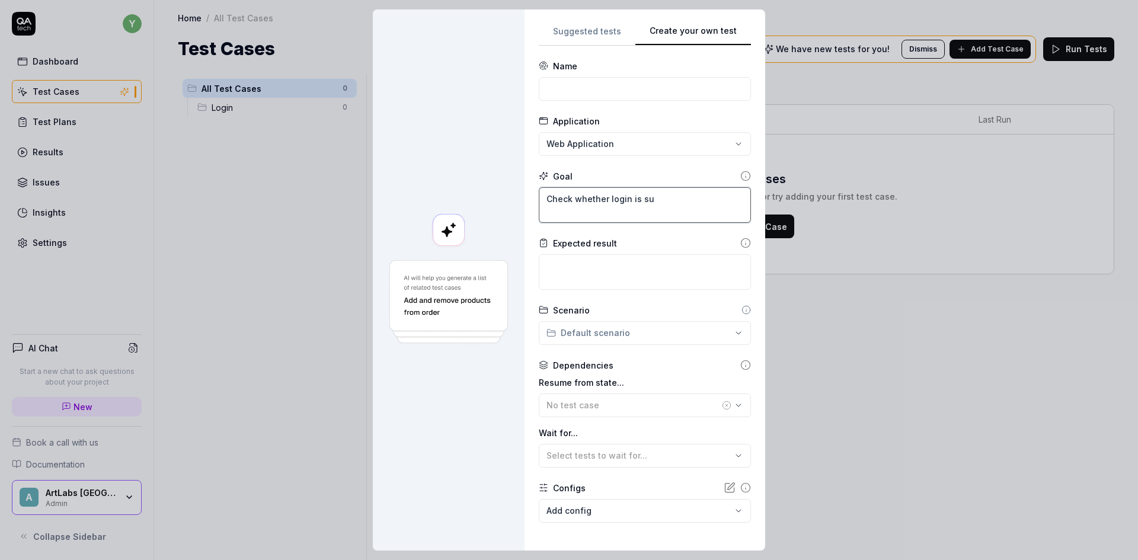
type textarea "Check whether login is suc"
type textarea "*"
type textarea "Check whether login is succ"
type textarea "*"
type textarea "Check whether login is succe"
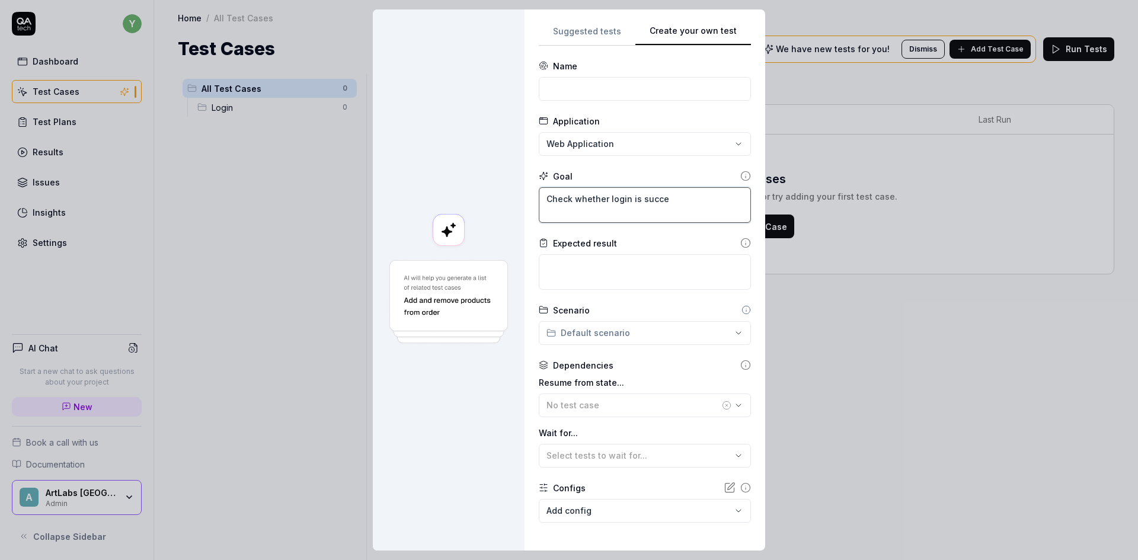
type textarea "*"
type textarea "Check whether login is succes"
type textarea "*"
type textarea "Check whether login is success"
type textarea "*"
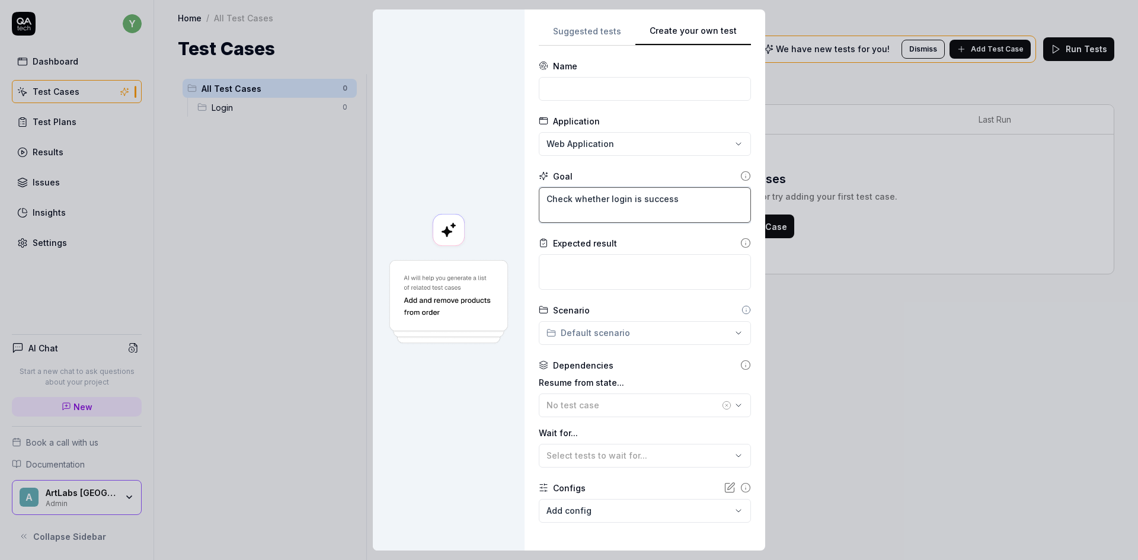
type textarea "Check whether login is successf"
type textarea "*"
type textarea "Check whether login is successfu"
type textarea "*"
type textarea "Check whether login is successful"
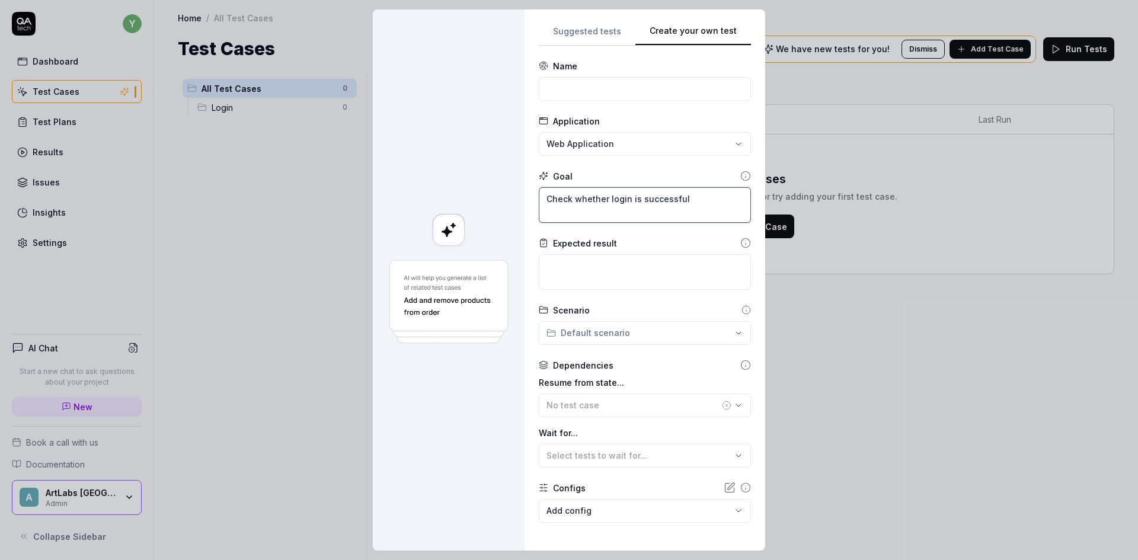
type textarea "*"
type textarea "Check whether login is successful"
type textarea "*"
type textarea "Check whether login is successful s"
type textarea "*"
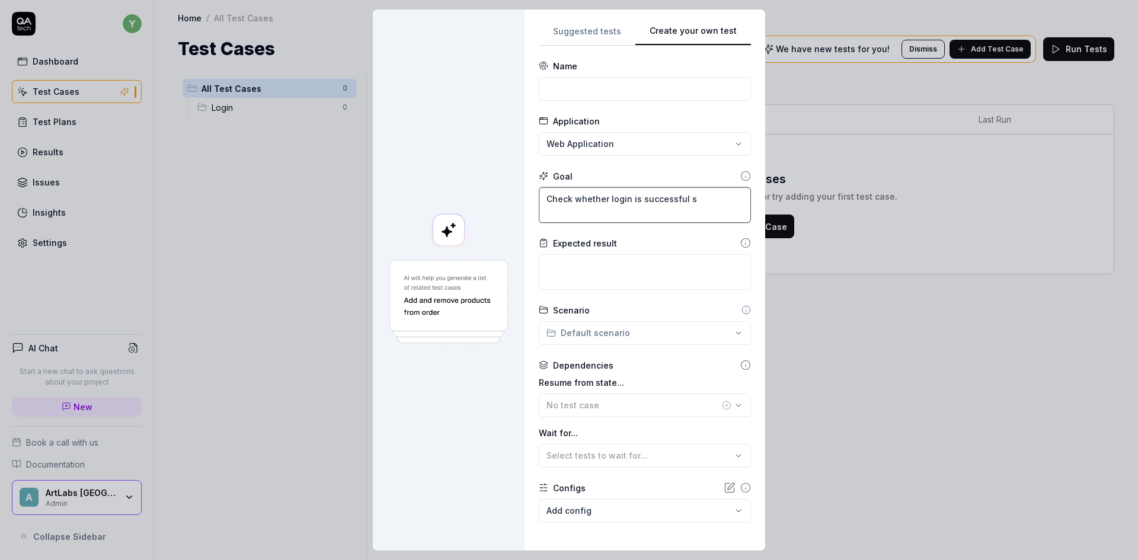
type textarea "Check whether login is successful"
type textarea "*"
type textarea "Check whether login is successful a"
type textarea "*"
type textarea "Check whether login is successful an"
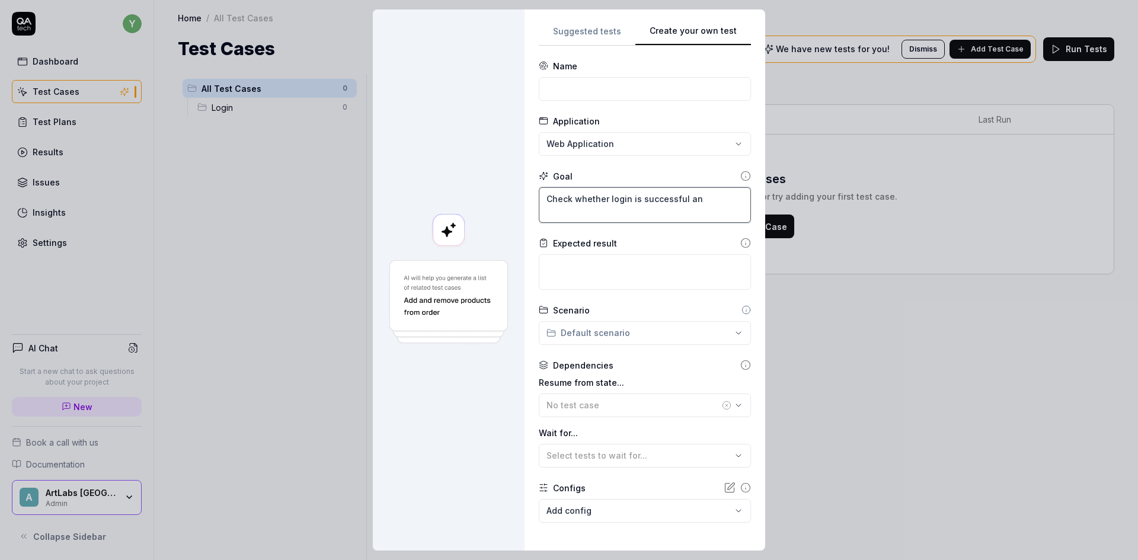
type textarea "*"
type textarea "Check whether login is successful and"
type textarea "*"
type textarea "Check whether login is successful and"
type textarea "*"
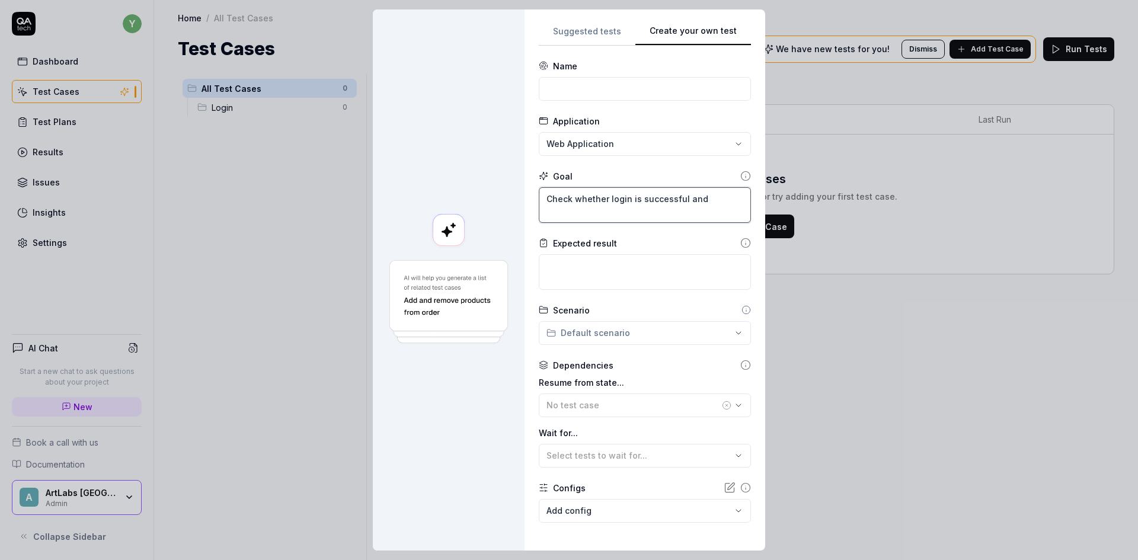
type textarea "Check whether login is successful and a"
type textarea "*"
type textarea "Check whether login is successful and ad"
type textarea "*"
type textarea "Check whether login is successful and adm"
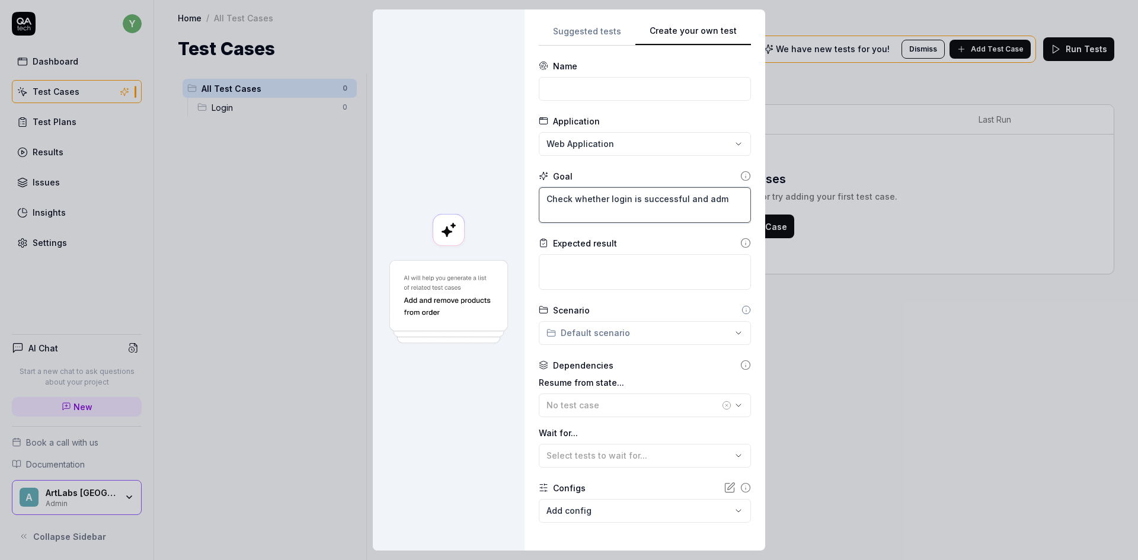
type textarea "*"
type textarea "Check whether login is successful and admi"
type textarea "*"
type textarea "Check whether login is successful and admin"
type textarea "*"
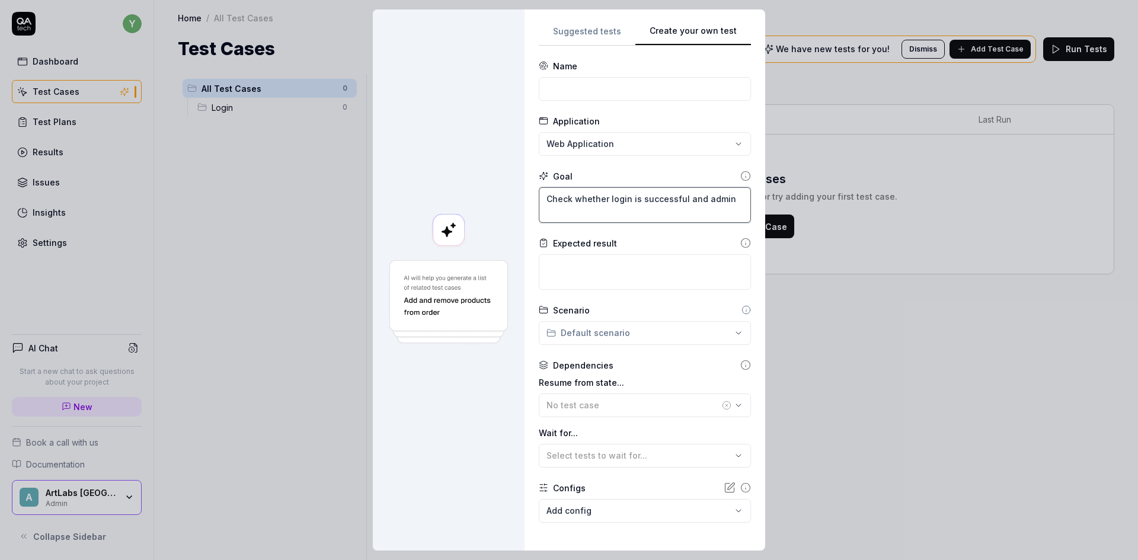
type textarea "Check whether login is successful and admin"
type textarea "*"
type textarea "Check whether login is successful and admin p"
type textarea "*"
type textarea "Check whether login is successful and admin ps"
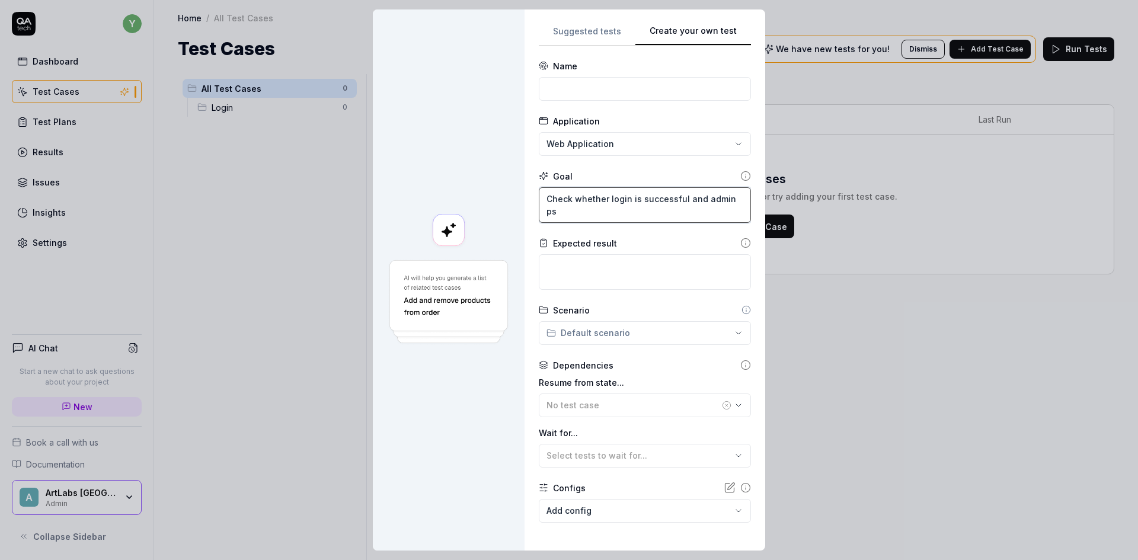
type textarea "*"
type textarea "Check whether login is successful and admin psn"
type textarea "*"
type textarea "Check whether login is successful and admin psnn"
type textarea "*"
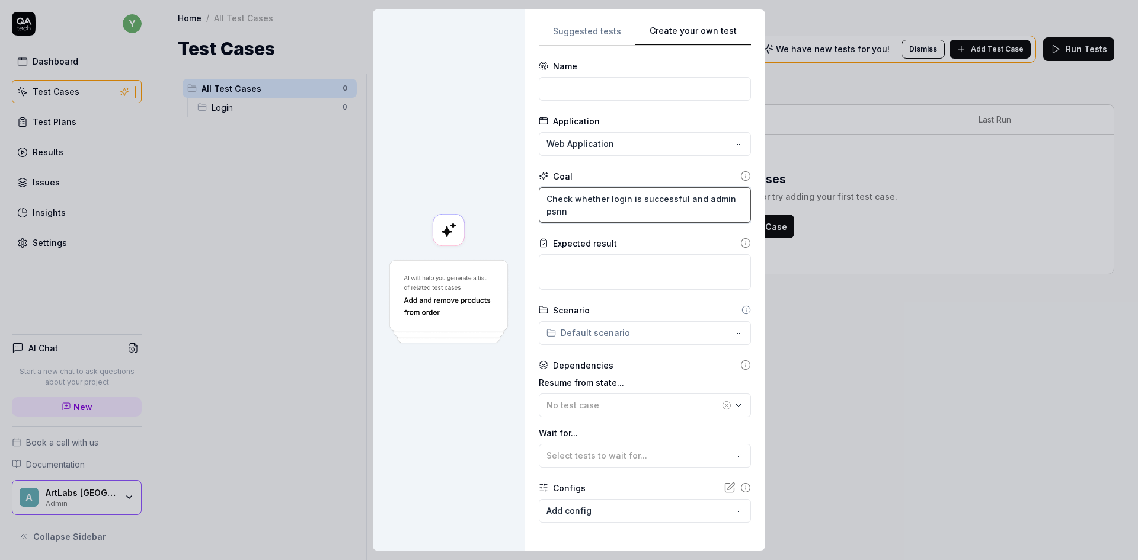
type textarea "Check whether login is successful and admin psnne"
type textarea "*"
type textarea "Check whether login is successful and admin psnnel"
type textarea "*"
type textarea "Check whether login is successful and admin psnnel"
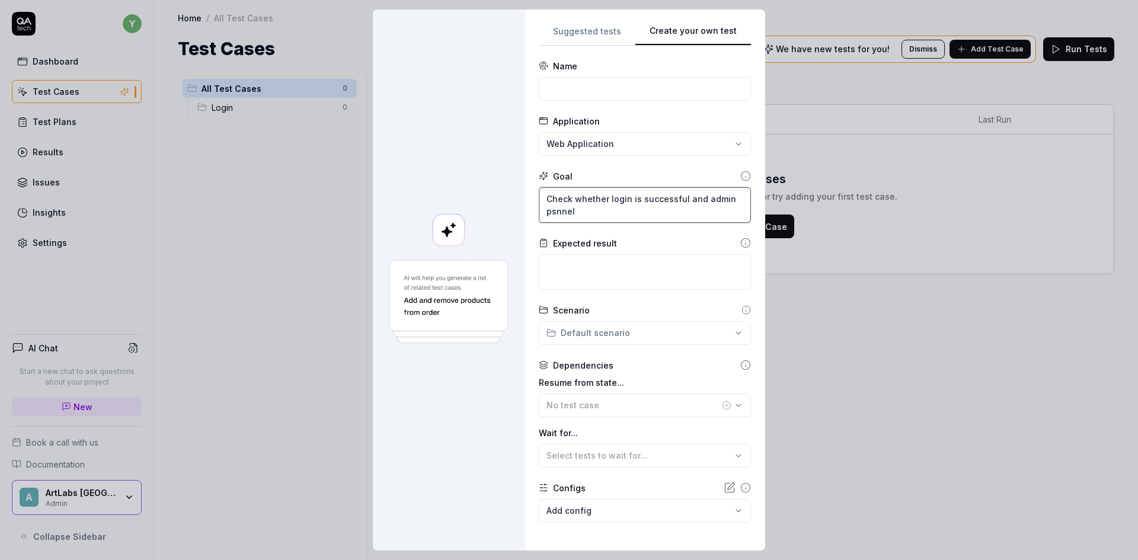
type textarea "*"
type textarea "Check whether login is successful and admin psnnel"
type textarea "*"
type textarea "Check whether login is successful and admin psnne"
type textarea "*"
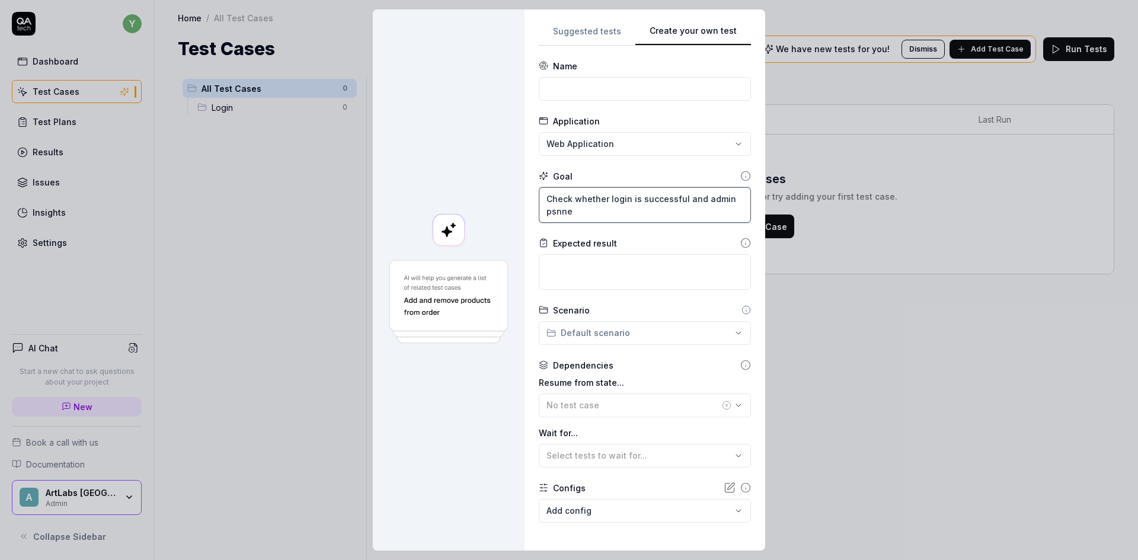
type textarea "Check whether login is successful and admin psnn"
type textarea "*"
type textarea "Check whether login is successful and admin psn"
type textarea "*"
type textarea "Check whether login is successful and admin ps"
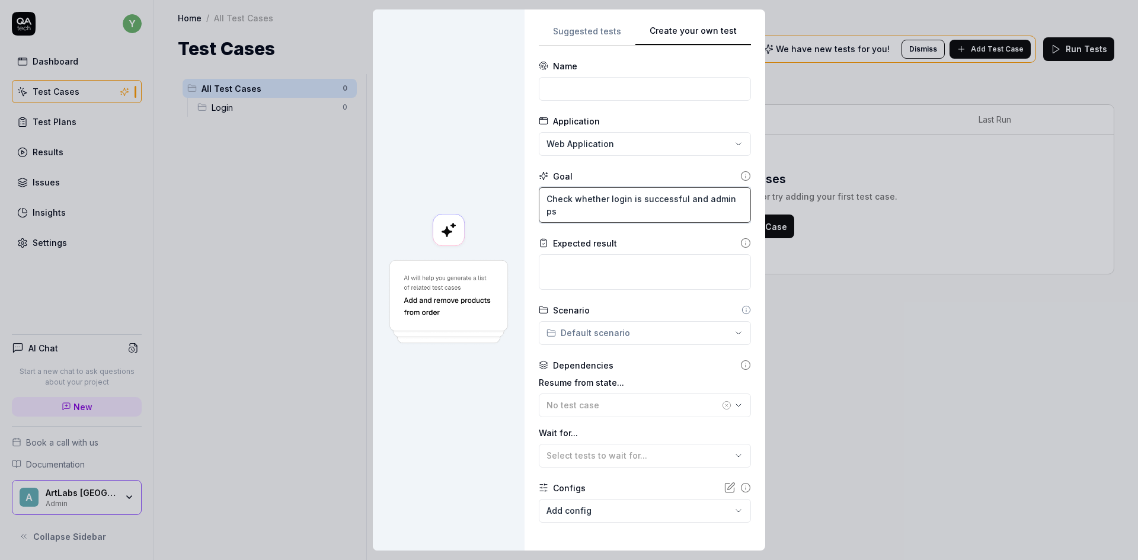
type textarea "*"
type textarea "Check whether login is successful and admin p"
type textarea "*"
type textarea "Check whether login is successful and admin pa"
type textarea "*"
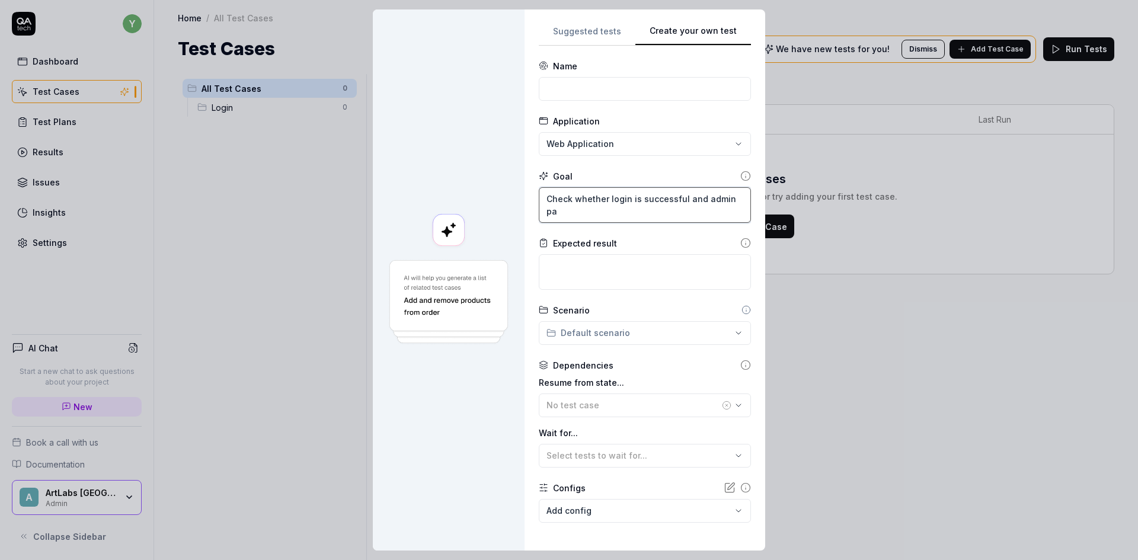
type textarea "Check whether login is successful and admin pan"
type textarea "*"
type textarea "Check whether login is successful and admin pane"
type textarea "*"
type textarea "Check whether login is successful and admin pan"
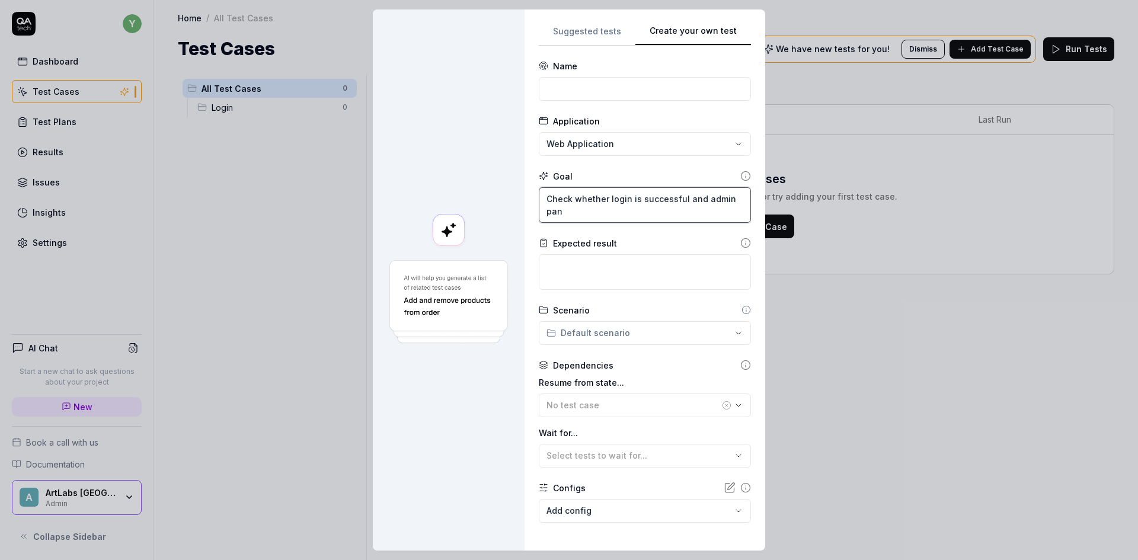
type textarea "*"
type textarea "Check whether login is successful and admin pann"
type textarea "*"
type textarea "Check whether login is successful and admin panne"
type textarea "*"
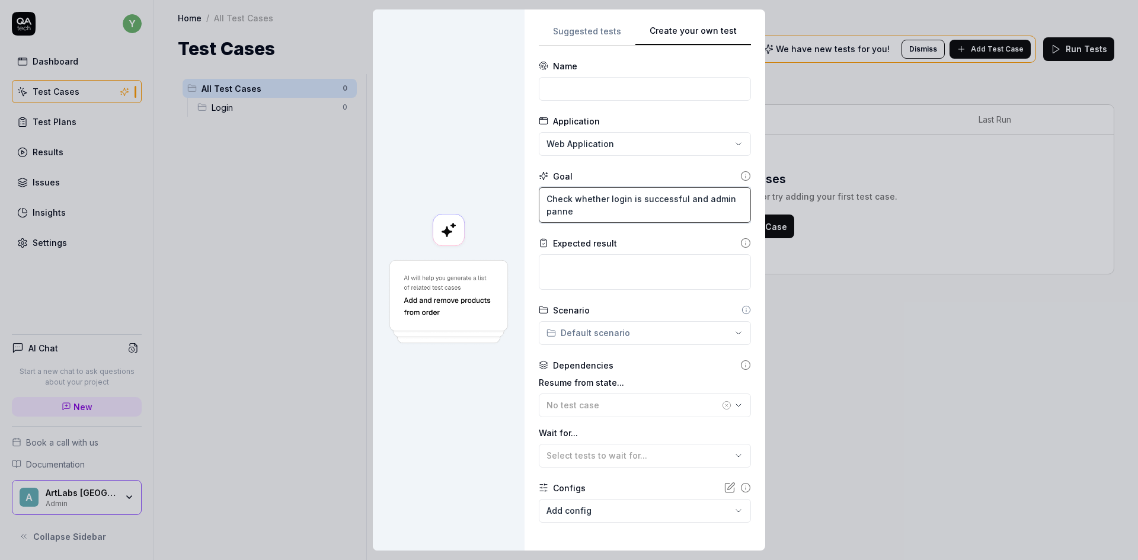
type textarea "Check whether login is successful and admin pannel"
type textarea "*"
type textarea "Check whether login is successful and admin pannel"
type textarea "*"
type textarea "Check whether login is successful and admin pannel"
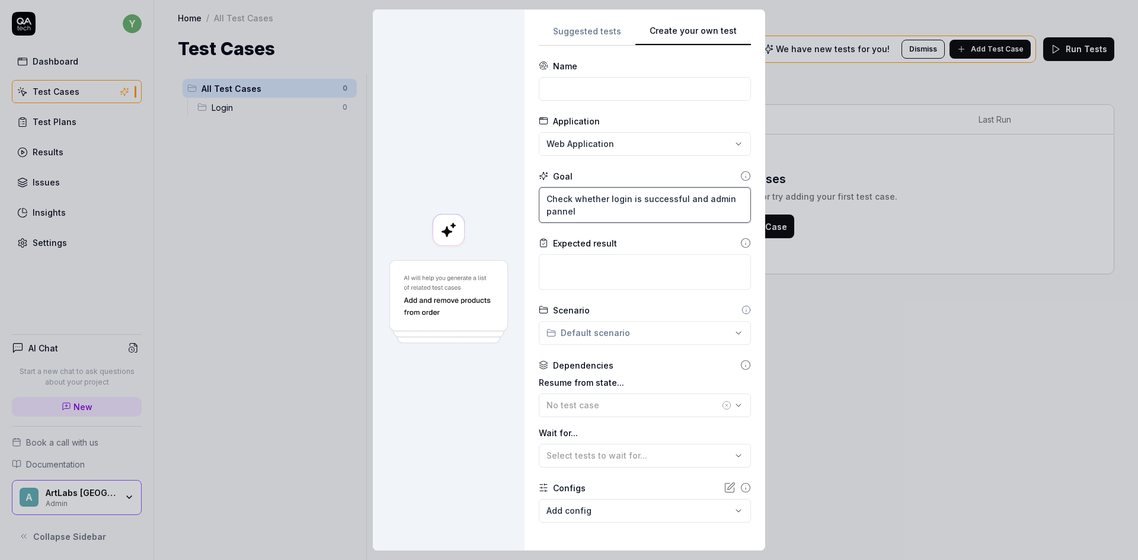
type textarea "*"
type textarea "Check whether login is successful and admin panne"
type textarea "*"
type textarea "Check whether login is successful and admin pann"
type textarea "*"
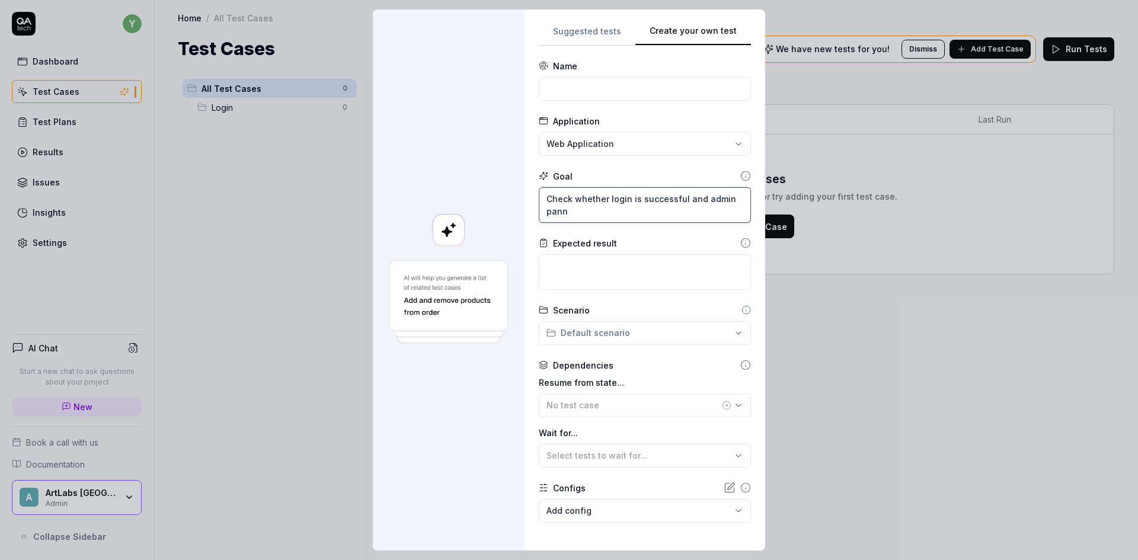
type textarea "Check whether login is successful and admin pan"
type textarea "*"
type textarea "Check whether login is successful and admin pane"
type textarea "*"
type textarea "Check whether login is successful and admin panel"
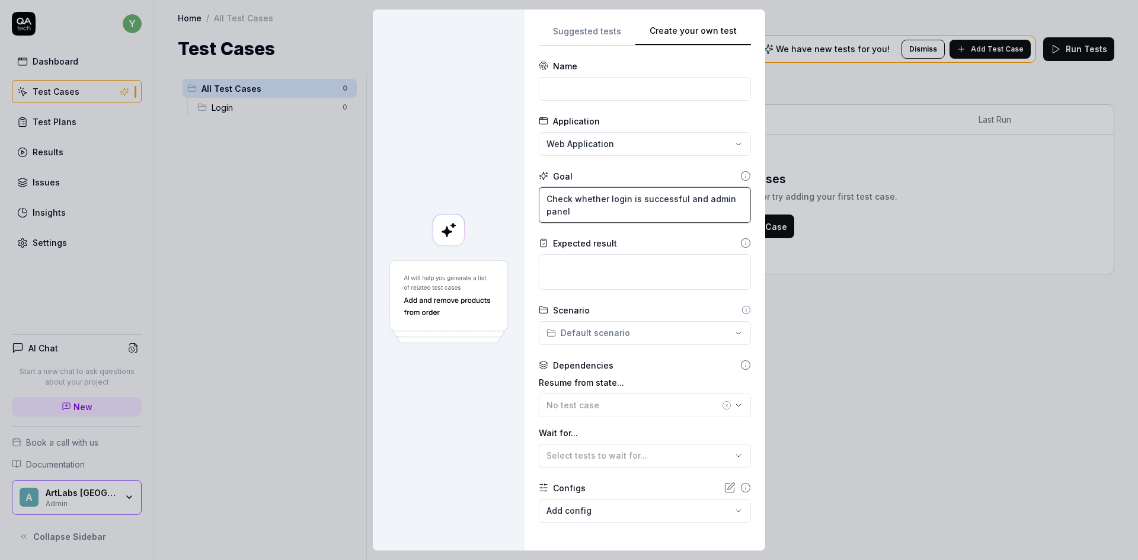
type textarea "*"
type textarea "Check whether login is successful and admin panel i"
type textarea "*"
type textarea "Check whether login is successful and admin panel is"
type textarea "*"
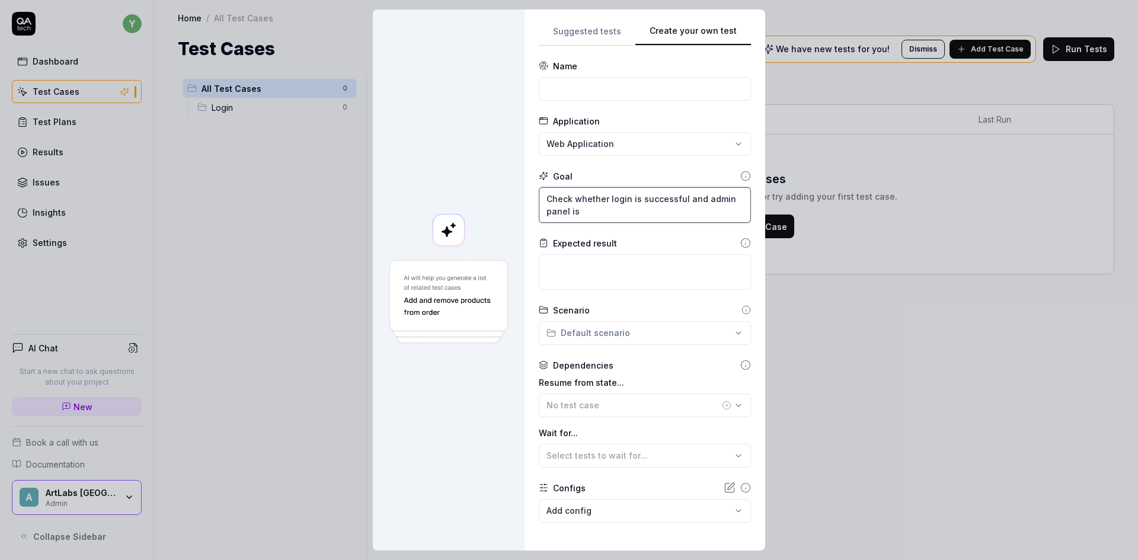
type textarea "Check whether login is successful and admin panel is l"
type textarea "*"
type textarea "Check whether login is successful and admin panel is lo"
type textarea "*"
type textarea "Check whether login is successful and admin panel is low"
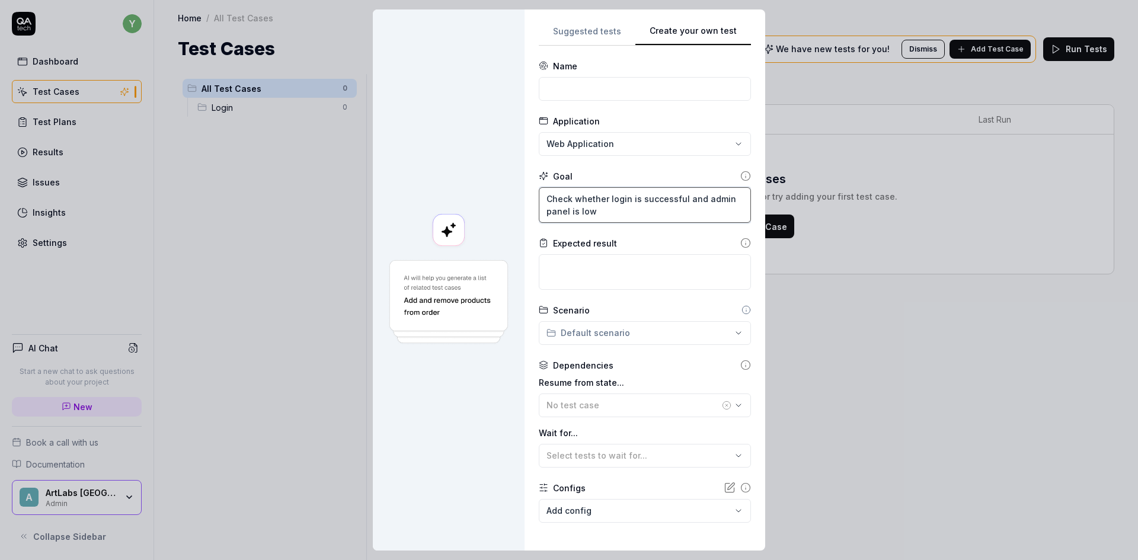
type textarea "*"
type textarea "Check whether login is successful and admin panel is lowd"
type textarea "*"
type textarea "Check whether login is successful and admin panel is lowde"
type textarea "*"
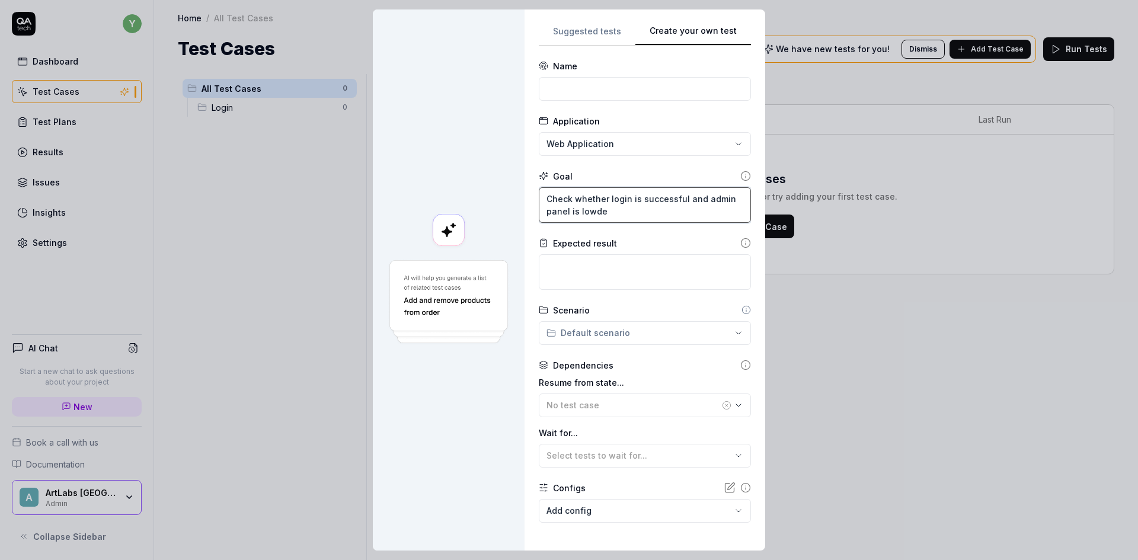
type textarea "Check whether login is successful and admin panel is lowded"
type textarea "*"
type textarea "Check whether login is successful and admin panel is lowded"
type textarea "*"
type textarea "Check whether login is successful and admin panel is lowded"
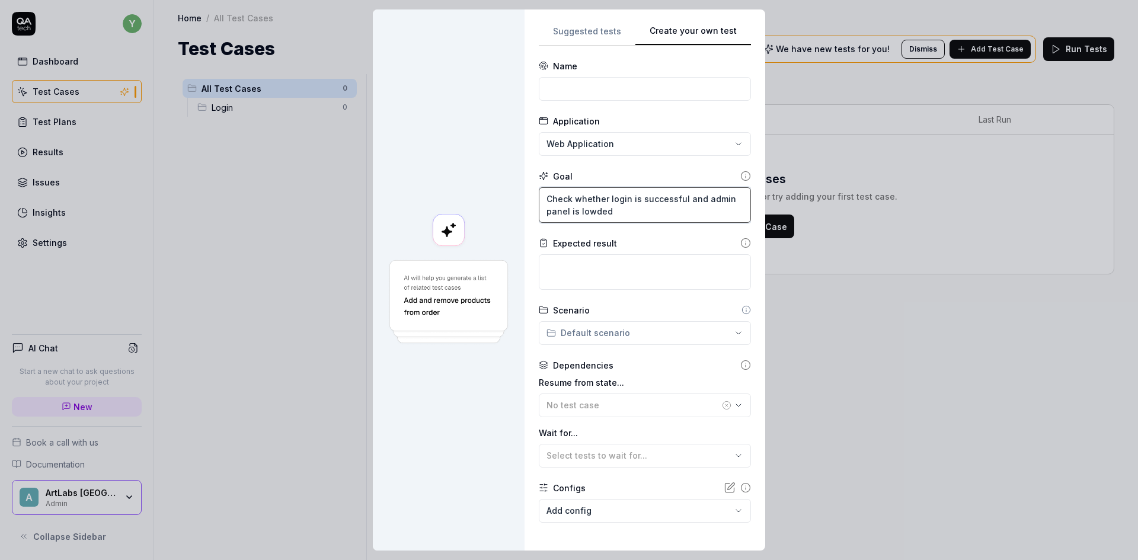
drag, startPoint x: 585, startPoint y: 207, endPoint x: 594, endPoint y: 212, distance: 10.4
click at [597, 210] on textarea "Check whether login is successful and admin panel is lowded" at bounding box center [645, 205] width 212 height 36
click at [589, 215] on textarea "Check whether login is successful and admin panel is lowded" at bounding box center [645, 205] width 212 height 36
type textarea "*"
type textarea "Check whether login is successful and admin panel is loded"
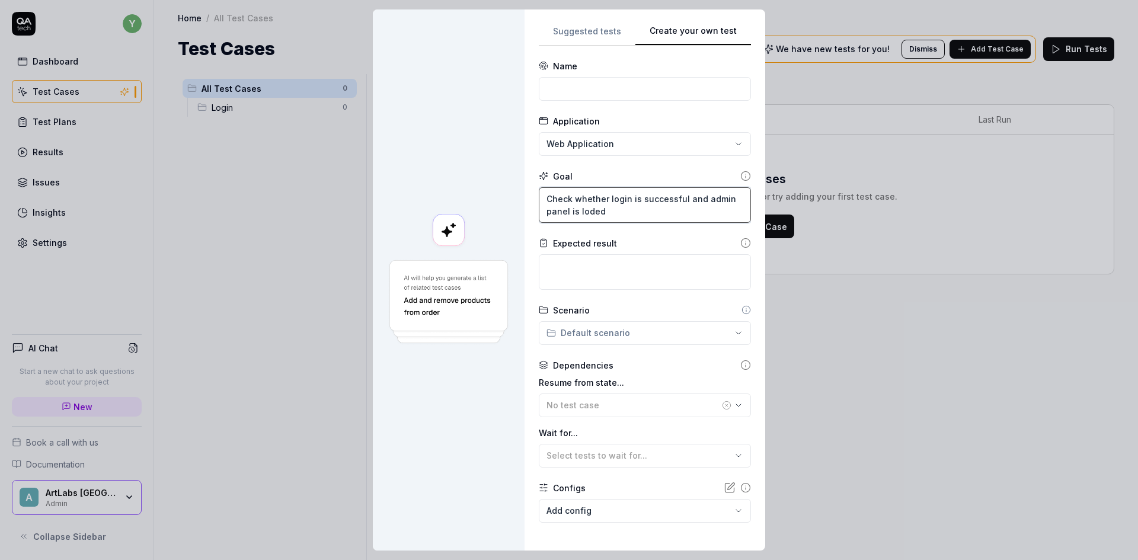
type textarea "*"
click at [608, 212] on textarea "Check whether login is successful and admin panel is loaded" at bounding box center [645, 205] width 212 height 36
type textarea "Check whether login is successful and admin panel is loaded"
click at [609, 274] on textarea at bounding box center [645, 272] width 212 height 36
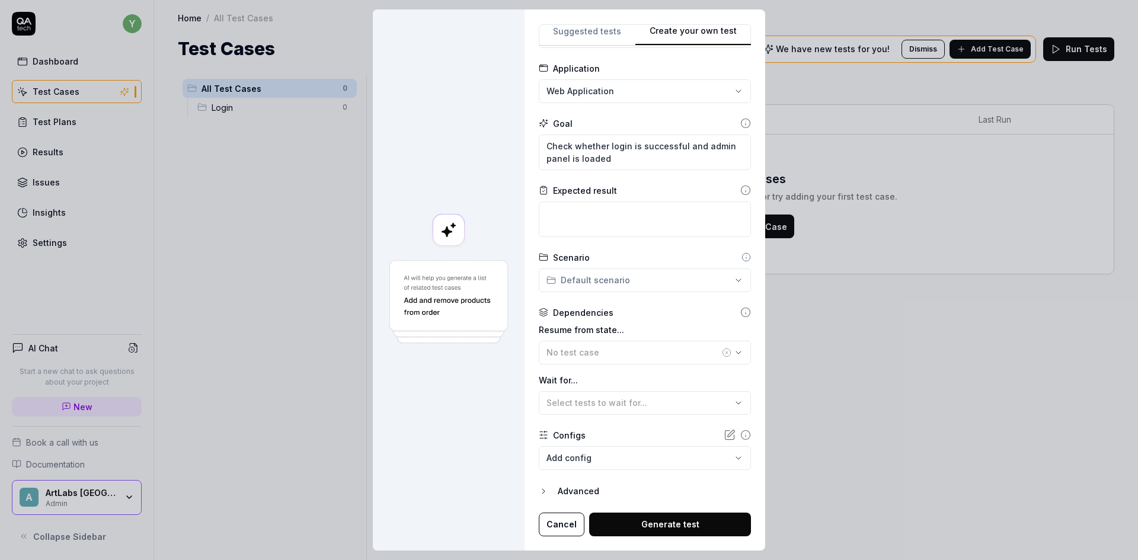
click at [601, 454] on body "**********" at bounding box center [569, 280] width 1138 height 560
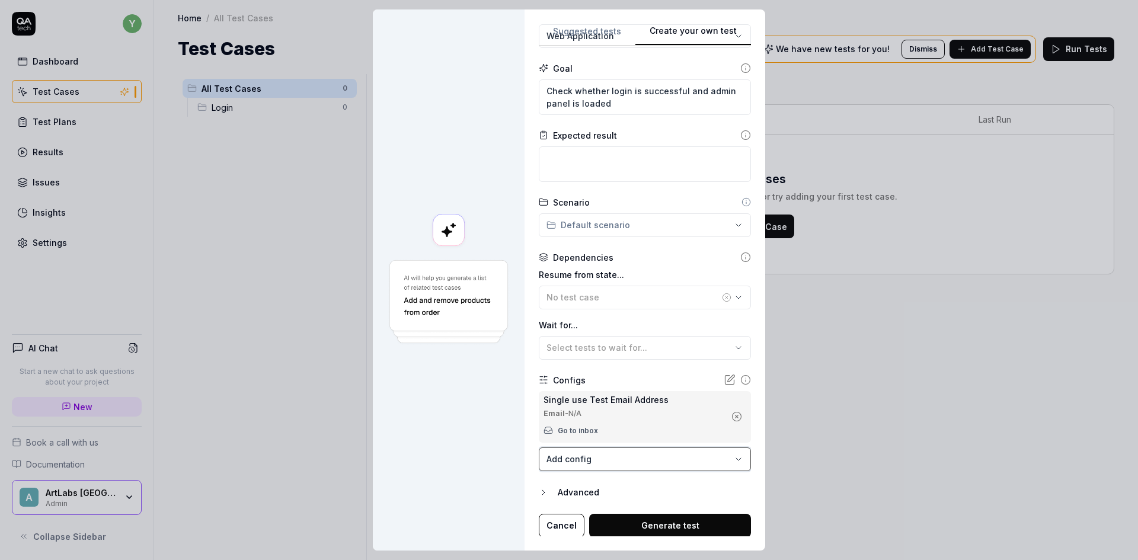
scroll to position [109, 0]
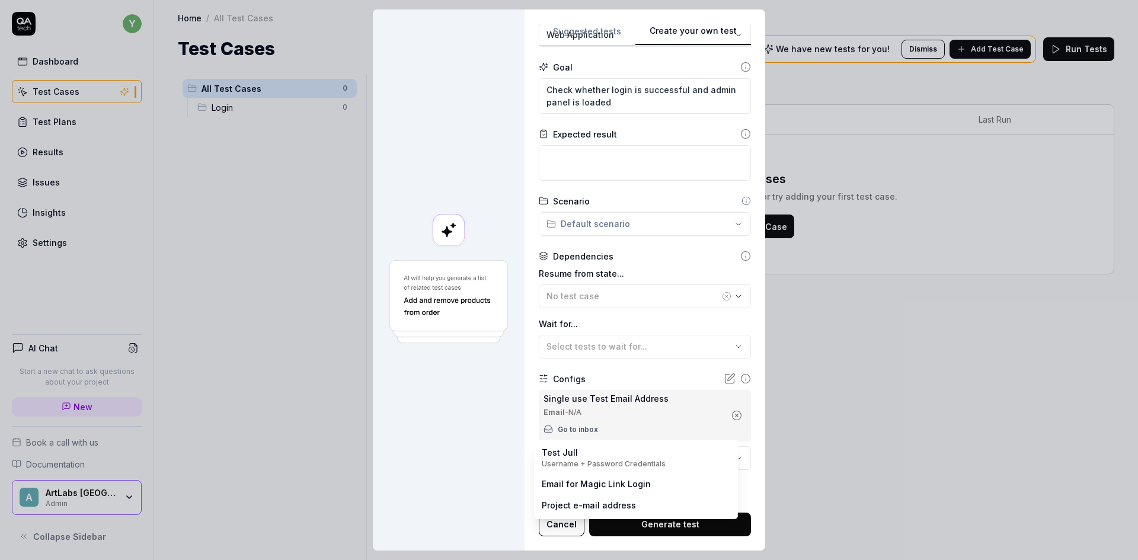
click at [613, 457] on body "y Dashboard Test Cases Test Plans Results Issues Insights Settings AI Chat Star…" at bounding box center [569, 280] width 1138 height 560
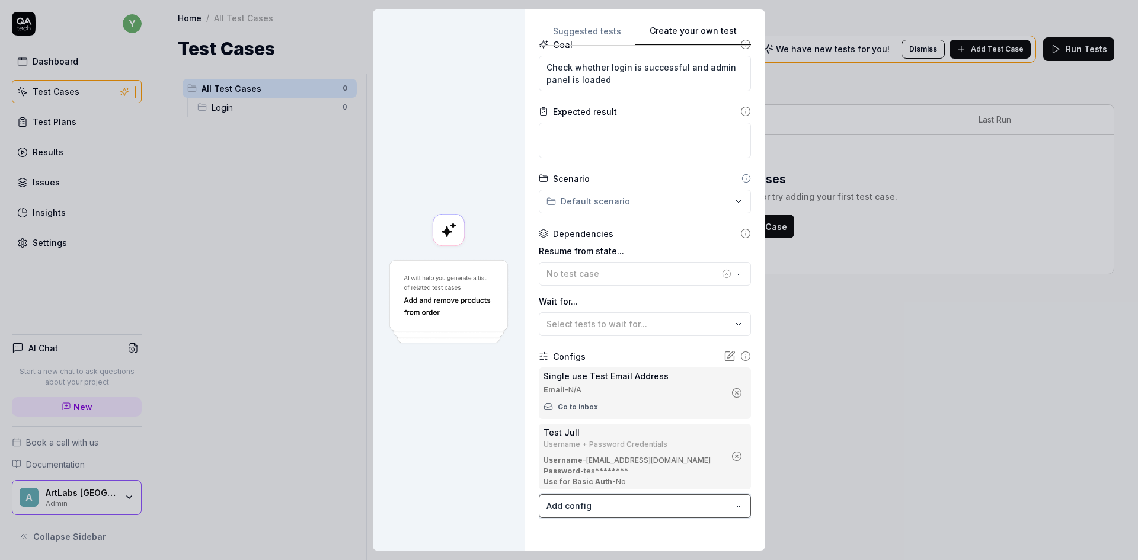
scroll to position [180, 0]
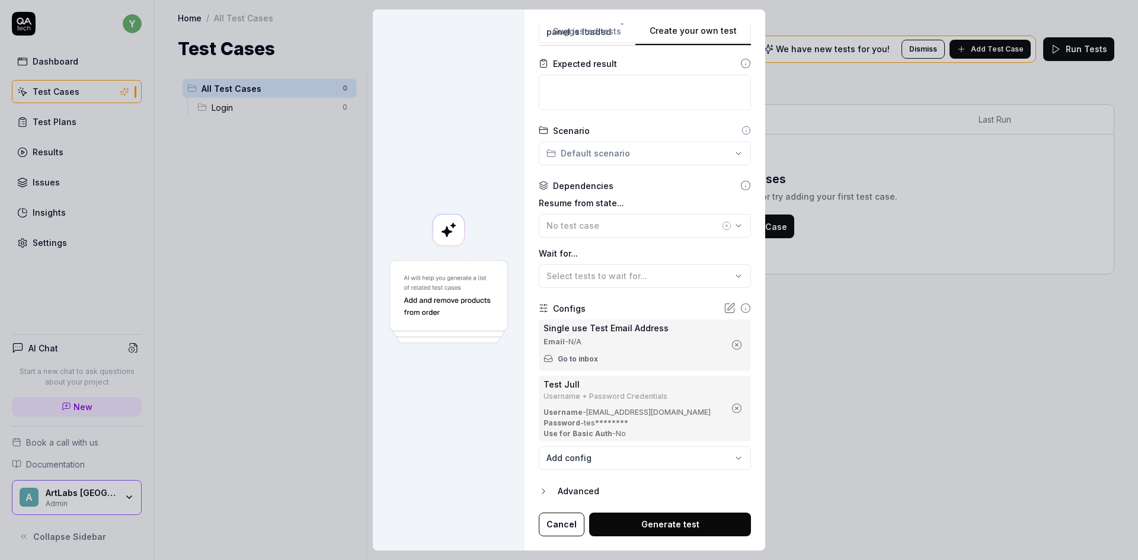
click at [642, 526] on button "Generate test" at bounding box center [670, 524] width 162 height 24
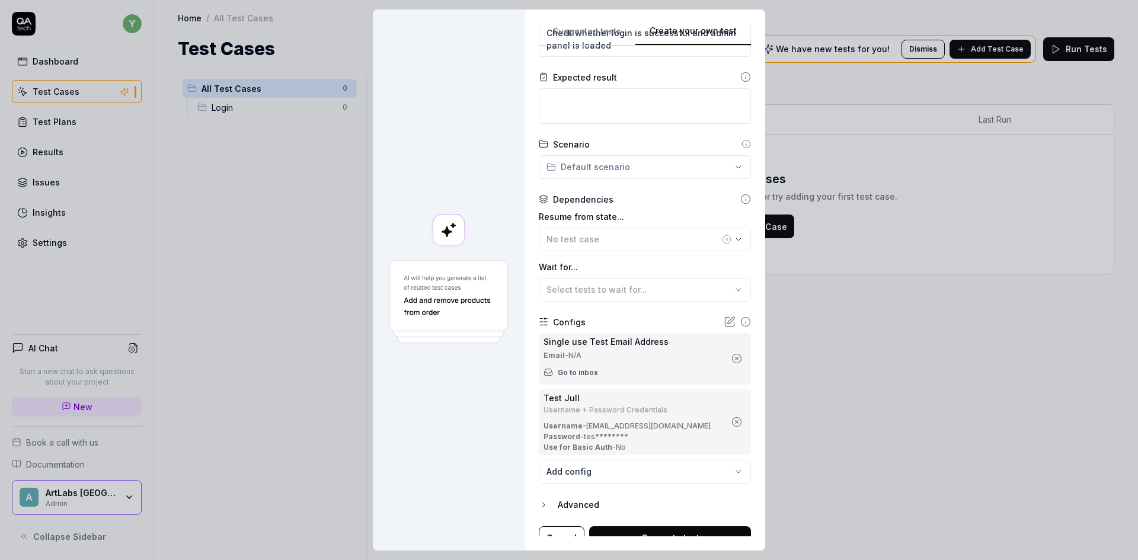
scroll to position [0, 0]
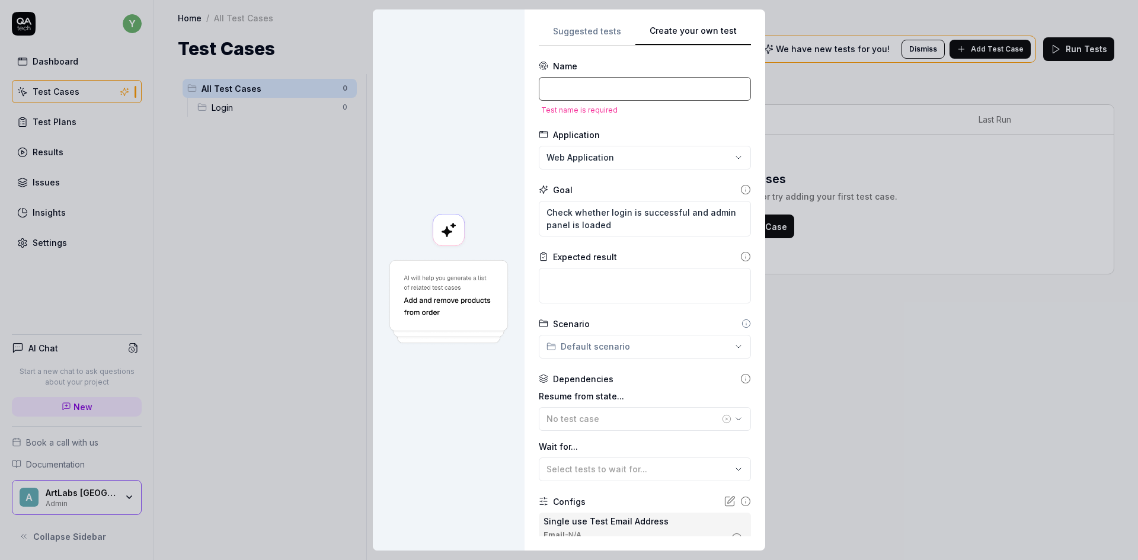
click at [608, 90] on input at bounding box center [645, 89] width 212 height 24
type textarea "*"
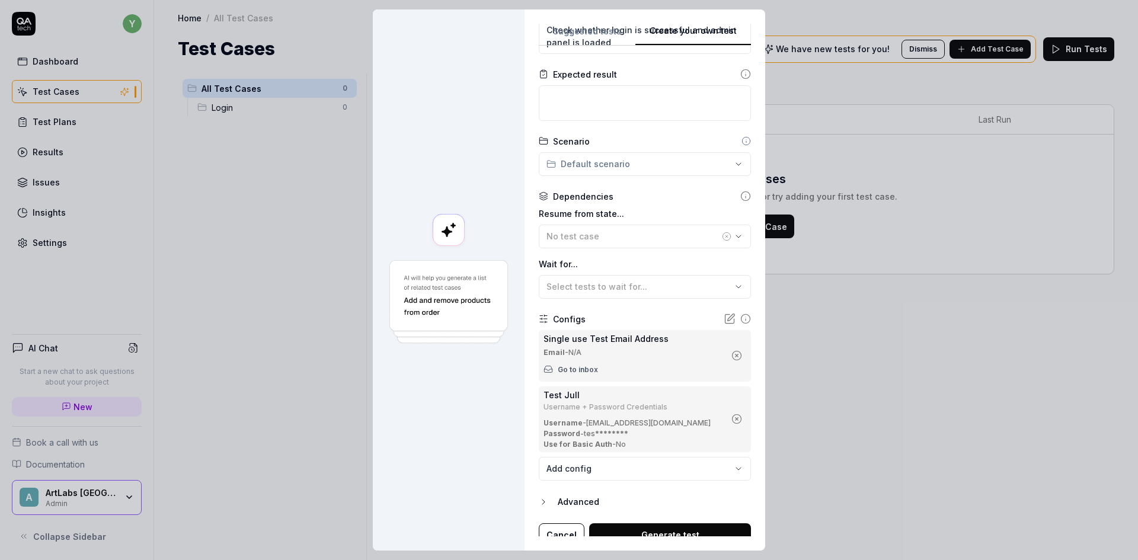
scroll to position [180, 0]
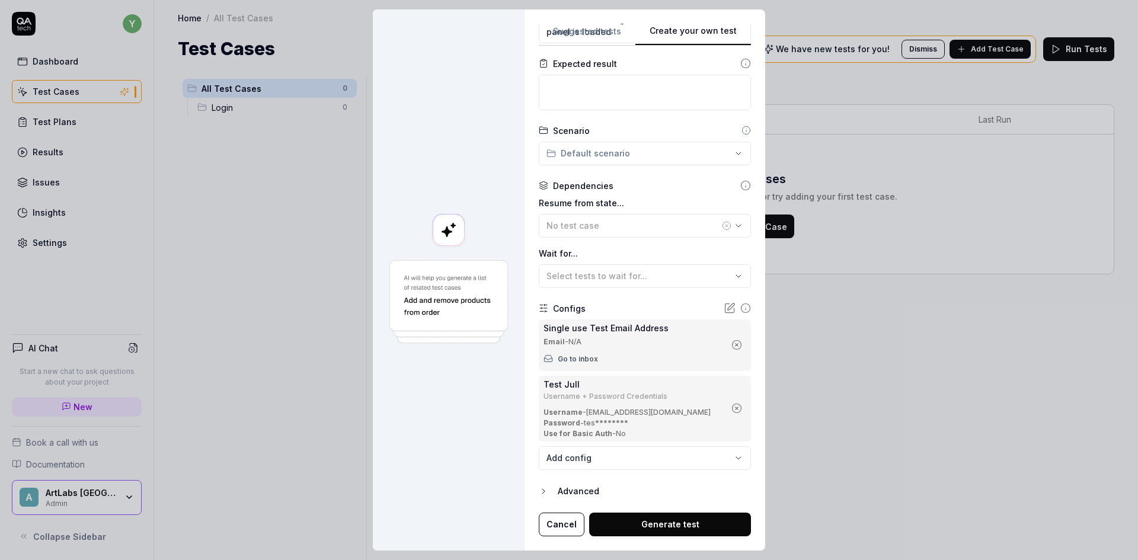
type input "Login test"
click at [645, 525] on button "Generate test" at bounding box center [670, 524] width 162 height 24
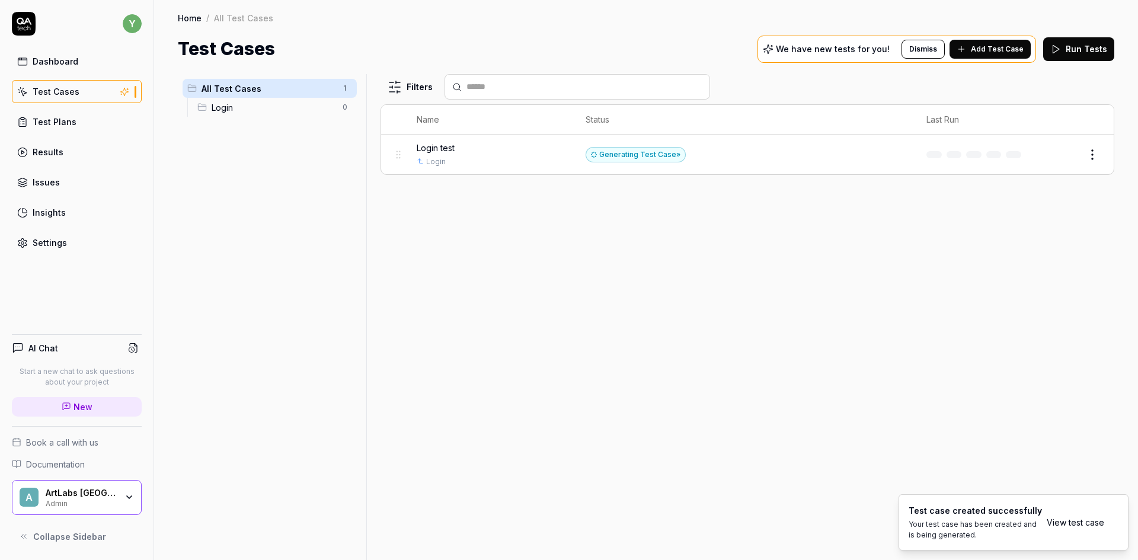
click at [434, 152] on span "Login test" at bounding box center [436, 148] width 38 height 12
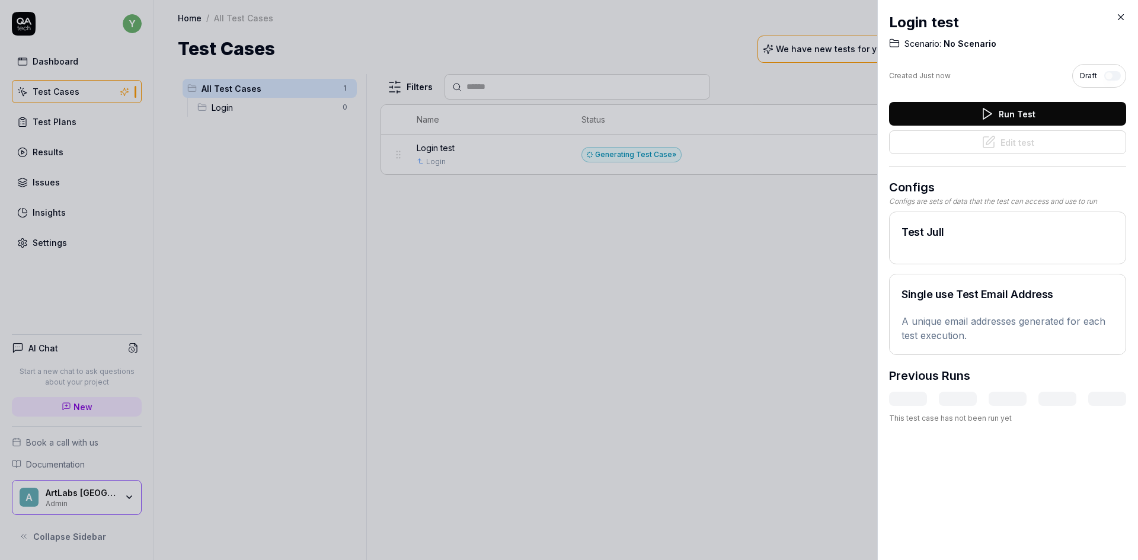
click at [952, 110] on button "Run Test" at bounding box center [1007, 114] width 237 height 24
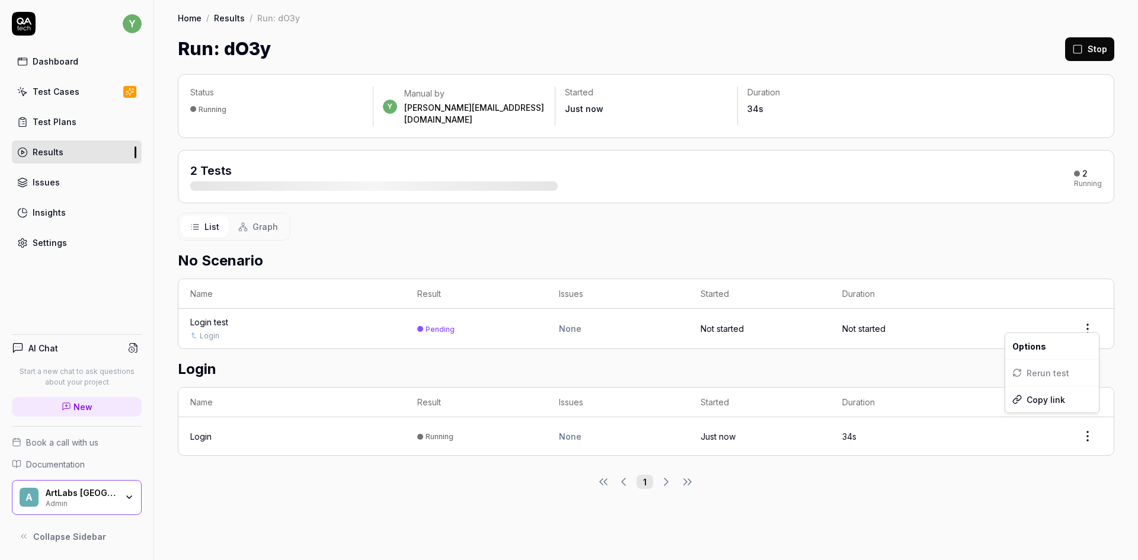
click at [1087, 324] on html "y Dashboard Test Cases Test Plans Results Issues Insights Settings AI Chat Star…" at bounding box center [569, 280] width 1138 height 560
click at [974, 473] on html "y Dashboard Test Cases Test Plans Results Issues Insights Settings AI Chat Star…" at bounding box center [569, 280] width 1138 height 560
click at [302, 430] on div "Login" at bounding box center [291, 436] width 203 height 12
click at [1082, 427] on html "y Dashboard Test Cases Test Plans Results Issues Insights Settings AI Chat Star…" at bounding box center [569, 280] width 1138 height 560
click at [459, 429] on html "y Dashboard Test Cases Test Plans Results Issues Insights Settings AI Chat Star…" at bounding box center [569, 280] width 1138 height 560
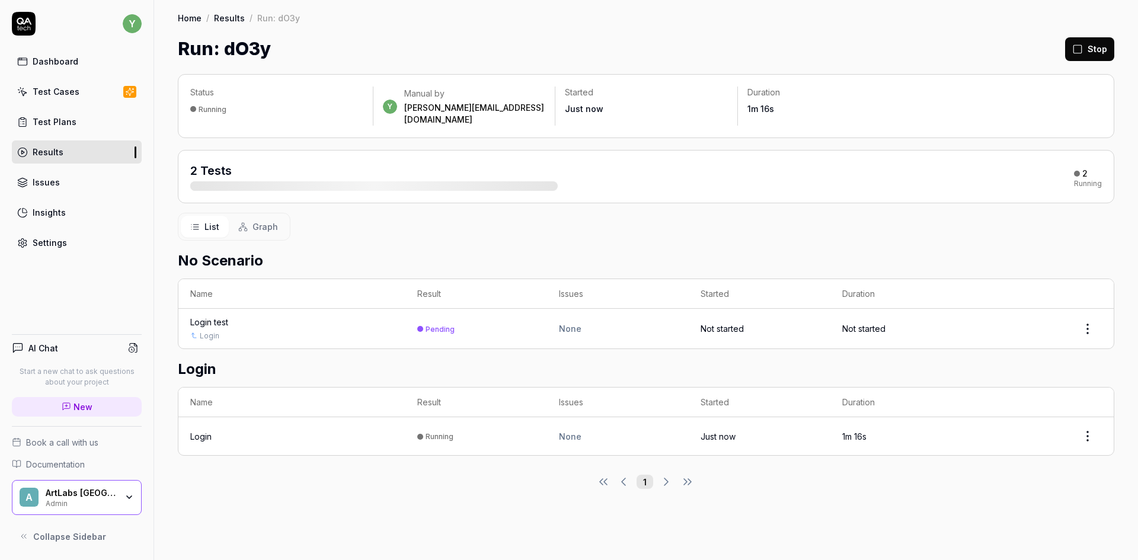
click at [352, 417] on td "Login" at bounding box center [291, 436] width 227 height 38
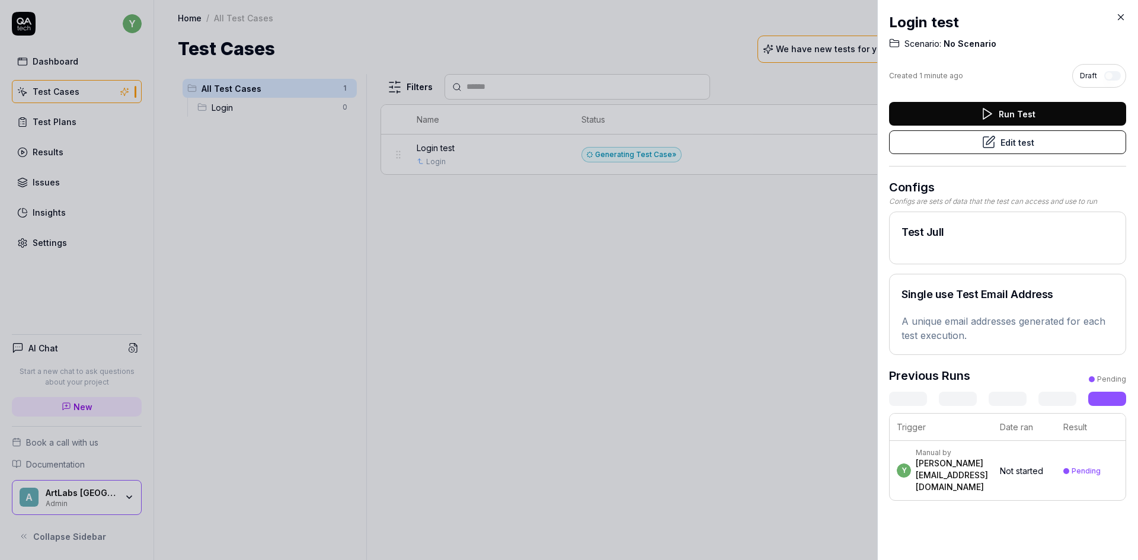
click at [974, 144] on button "Edit test" at bounding box center [1007, 142] width 237 height 24
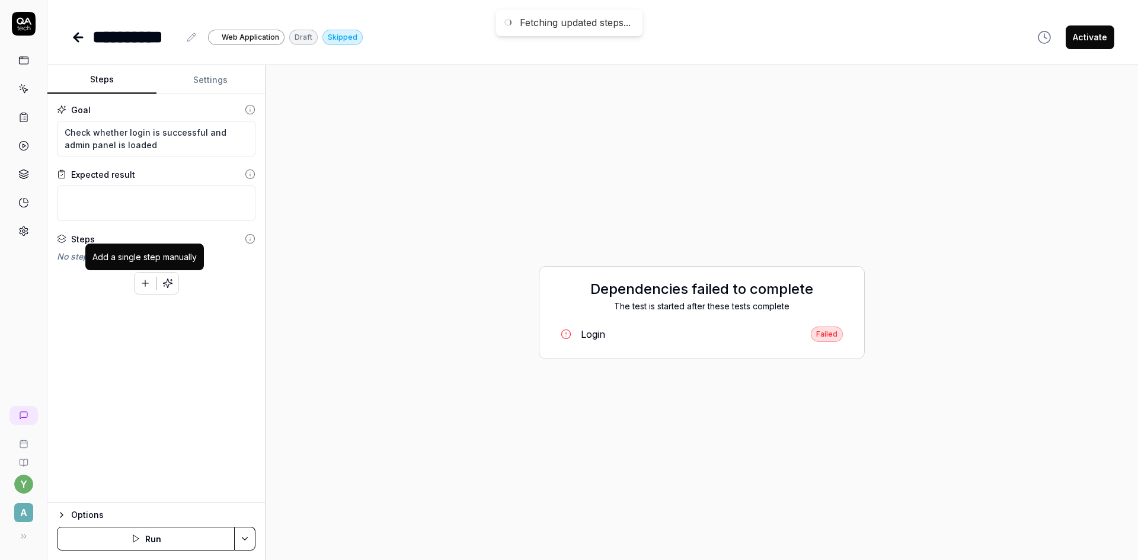
type textarea "*"
click at [20, 230] on icon at bounding box center [24, 231] width 8 height 9
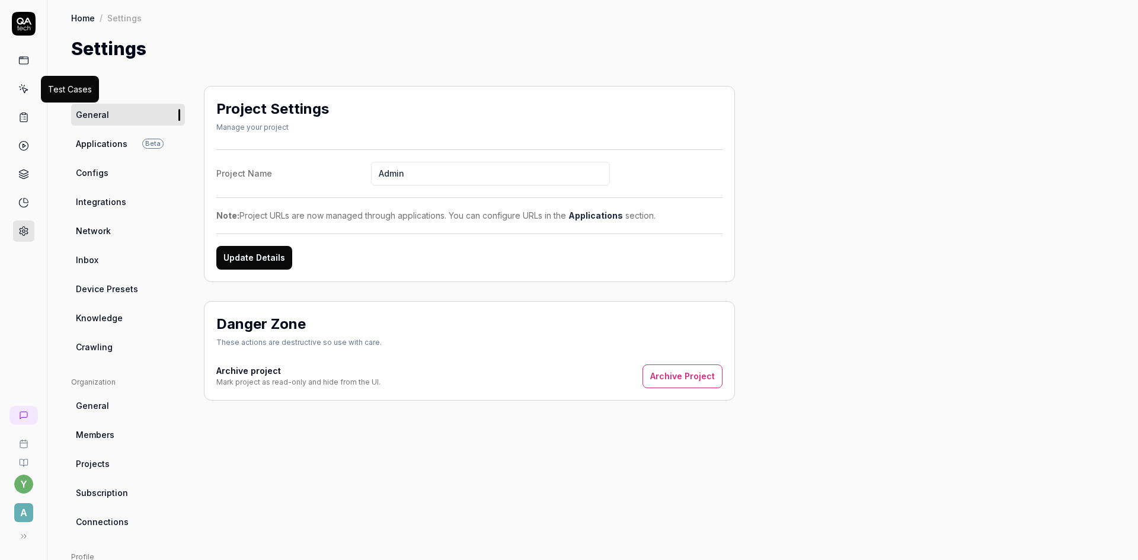
click at [20, 86] on icon at bounding box center [23, 89] width 11 height 11
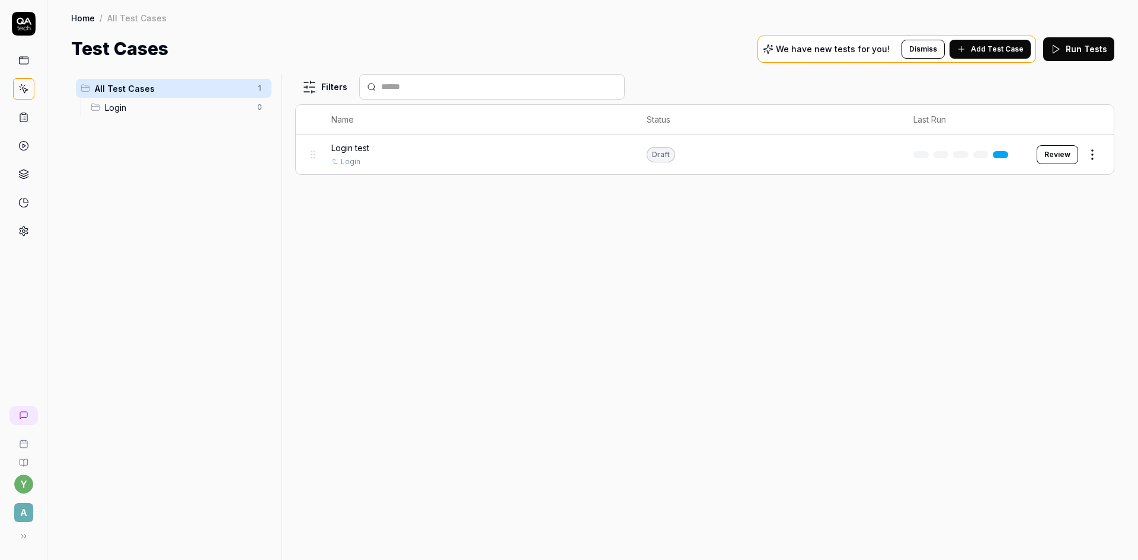
click at [1067, 156] on button "Review" at bounding box center [1056, 154] width 41 height 19
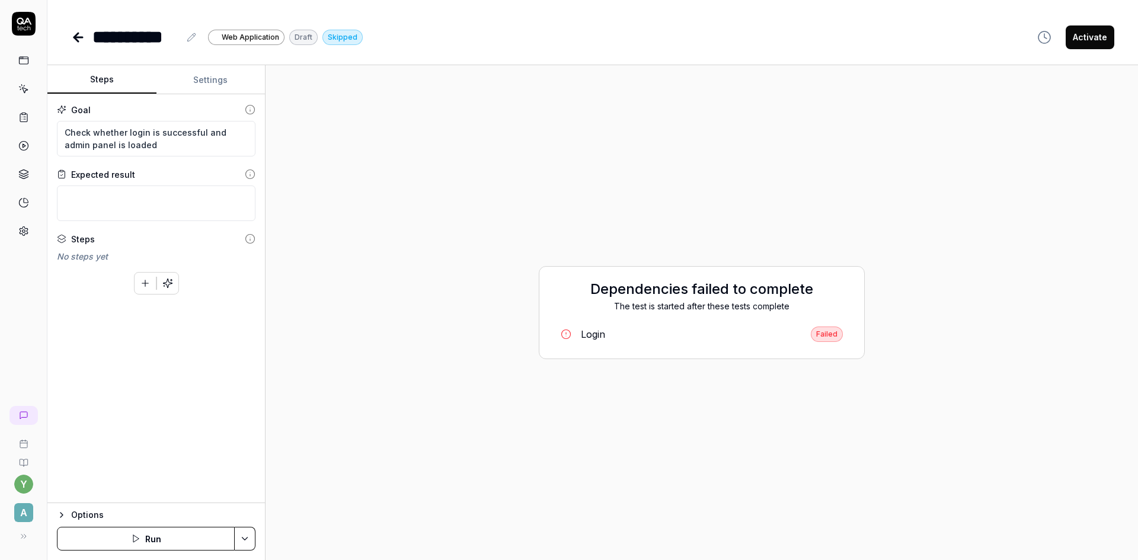
type textarea "*"
